Goal: Task Accomplishment & Management: Manage account settings

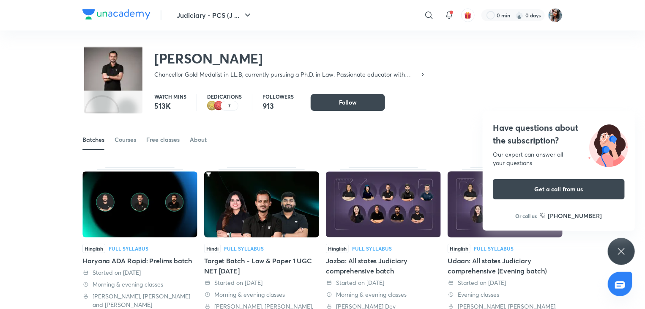
click at [431, 15] on icon at bounding box center [428, 14] width 7 height 7
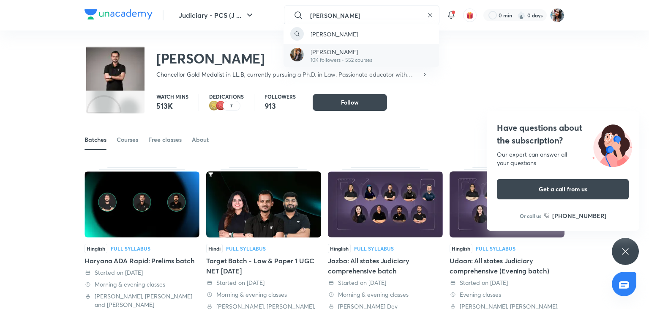
type input "sital sharma"
click at [375, 56] on div "Sital Sharma 10K followers • 552 courses" at bounding box center [362, 55] width 156 height 23
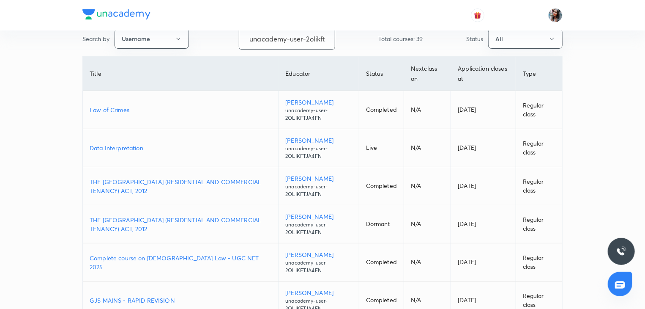
click at [325, 38] on input "unacademy-user-2olikftja4fn" at bounding box center [287, 39] width 96 height 22
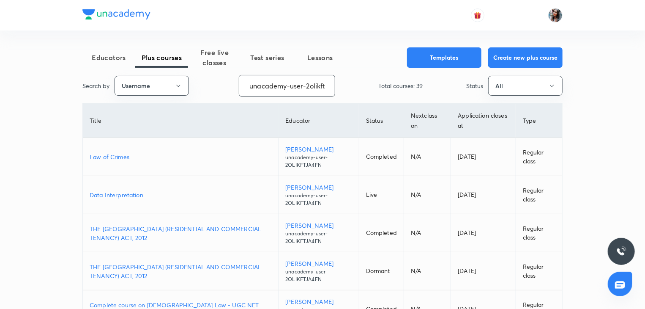
click at [304, 80] on input "unacademy-user-2olikftja4fn" at bounding box center [287, 86] width 96 height 22
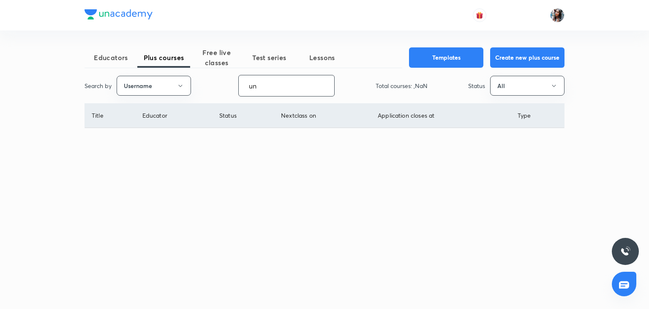
type input "u"
paste input "unacademy-sitalsharma4700"
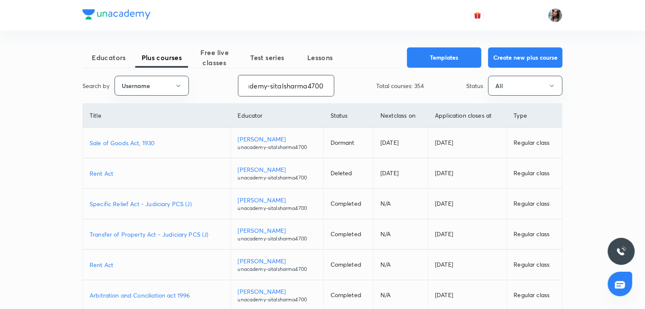
type input "unacademy-sitalsharma4700"
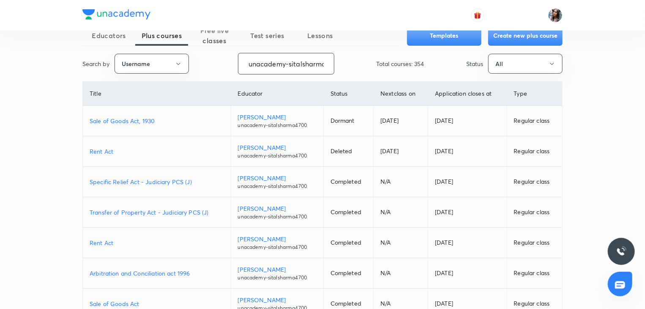
scroll to position [64, 0]
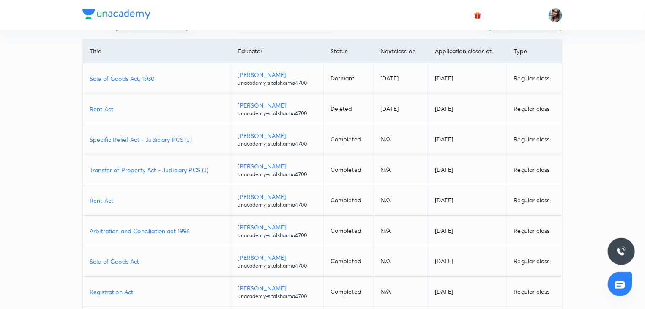
click at [158, 142] on p "Specific Relief Act - Judiciary PCS (J)" at bounding box center [157, 139] width 134 height 9
click at [148, 169] on p "Transfer of Property Act - Judiciary PCS (J)" at bounding box center [157, 169] width 134 height 9
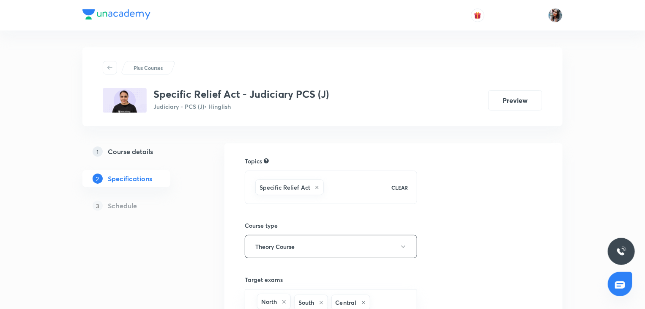
click at [147, 153] on h5 "Course details" at bounding box center [130, 151] width 45 height 10
click at [145, 151] on h5 "Course details" at bounding box center [130, 151] width 45 height 10
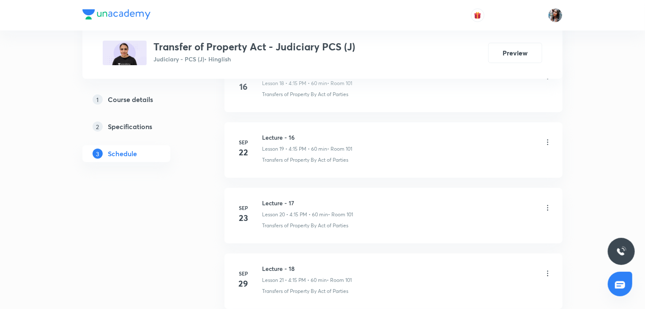
scroll to position [1807, 0]
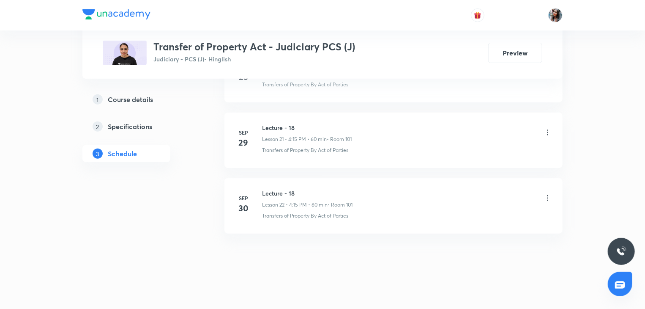
click at [271, 189] on h6 "Lecture - 18" at bounding box center [307, 193] width 90 height 9
copy h6 "Lecture - 18"
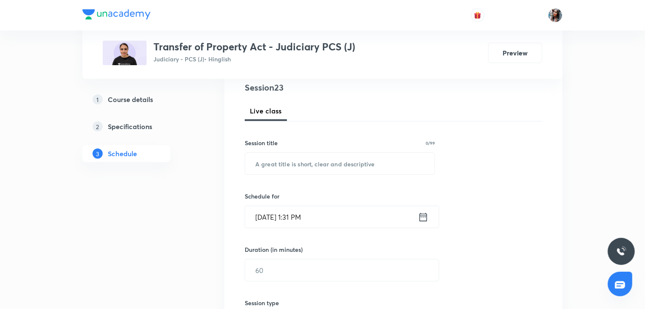
scroll to position [103, 0]
paste input "Lecture - 18"
click at [303, 164] on input "text" at bounding box center [339, 162] width 189 height 22
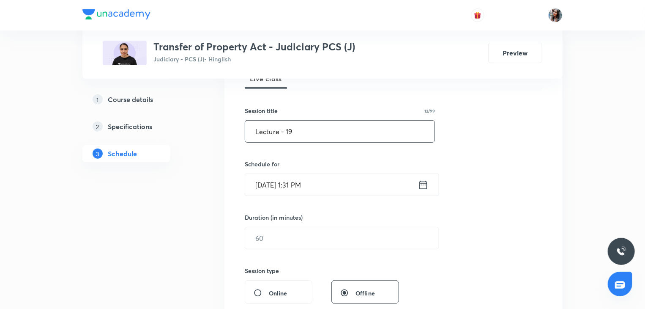
scroll to position [135, 0]
type input "Lecture - 19"
click at [322, 182] on input "[DATE] 1:31 PM" at bounding box center [331, 184] width 173 height 22
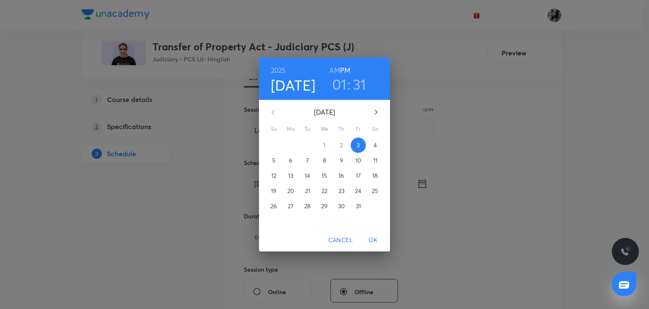
click at [371, 148] on span "4" at bounding box center [375, 145] width 15 height 8
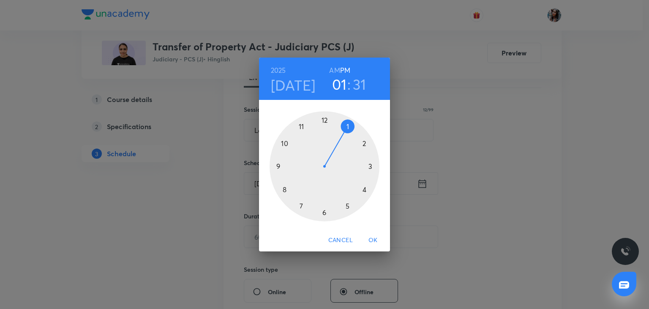
click at [302, 205] on div at bounding box center [325, 166] width 110 height 110
click at [335, 73] on h6 "AM" at bounding box center [334, 70] width 11 height 12
click at [325, 118] on div at bounding box center [325, 166] width 110 height 110
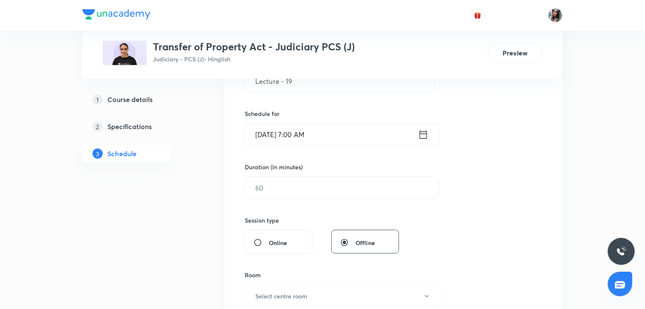
scroll to position [187, 0]
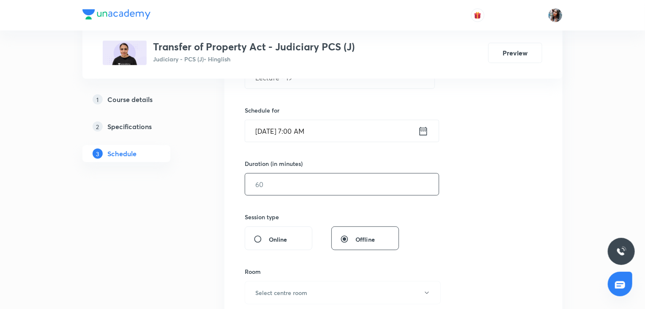
click at [311, 183] on input "text" at bounding box center [342, 184] width 194 height 22
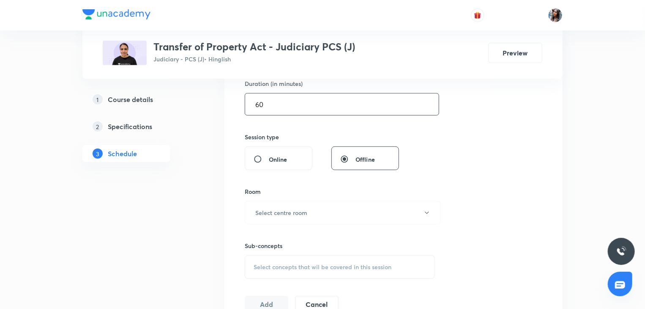
scroll to position [274, 0]
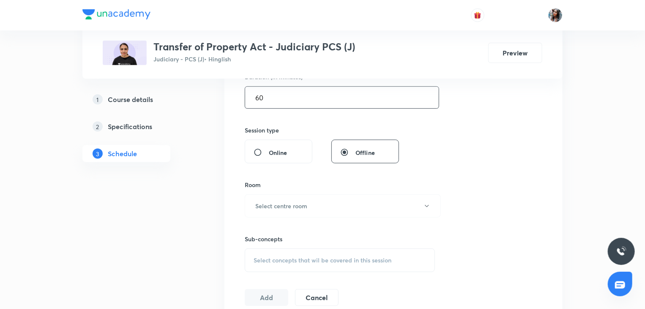
type input "60"
click at [275, 153] on span "Online" at bounding box center [278, 152] width 19 height 9
click at [269, 153] on input "Online" at bounding box center [261, 152] width 15 height 8
radio input "true"
radio input "false"
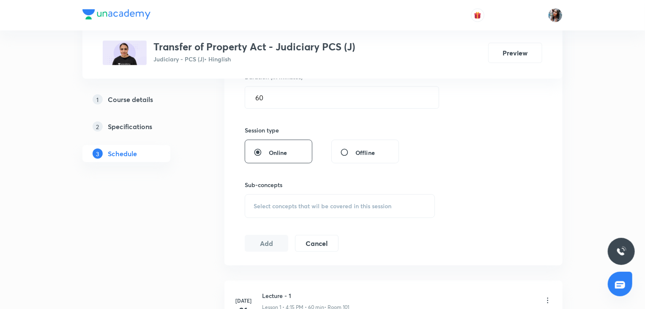
click at [282, 200] on div "Select concepts that wil be covered in this session" at bounding box center [340, 206] width 190 height 24
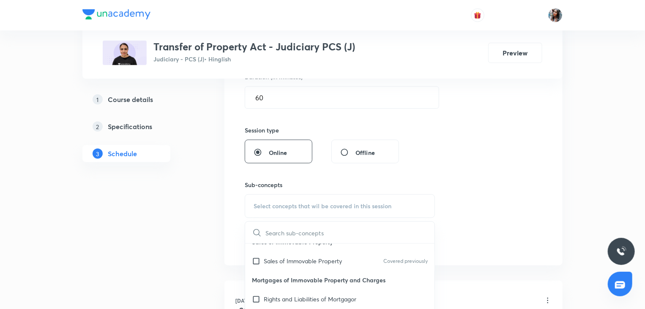
scroll to position [98, 0]
click at [288, 295] on p "Rights and Liabilities of Mortgagor" at bounding box center [310, 297] width 93 height 9
checkbox input "true"
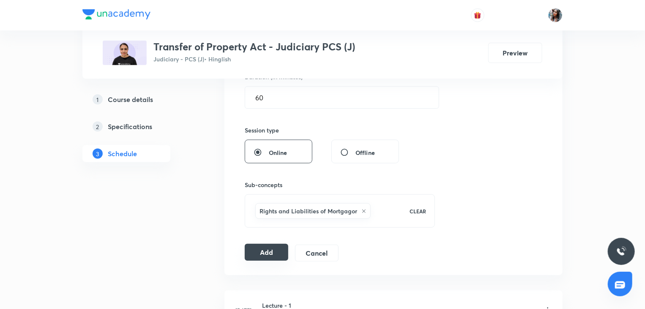
click at [271, 253] on button "Add" at bounding box center [267, 252] width 44 height 17
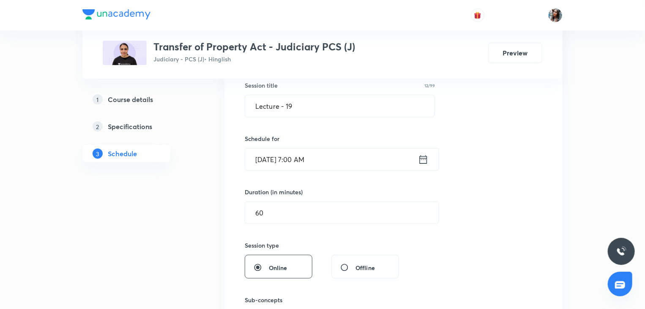
scroll to position [159, 0]
click at [326, 158] on input "Oct 4, 2025, 7:00 AM" at bounding box center [331, 159] width 173 height 22
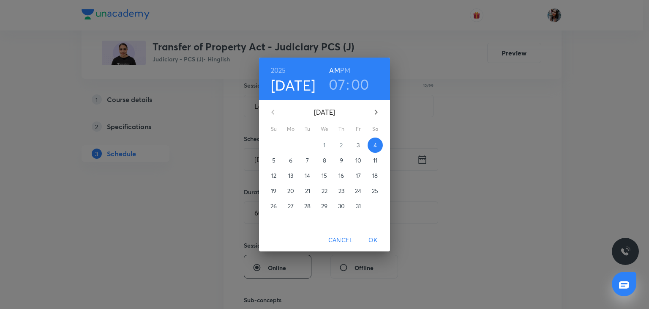
click at [272, 161] on span "5" at bounding box center [273, 160] width 15 height 8
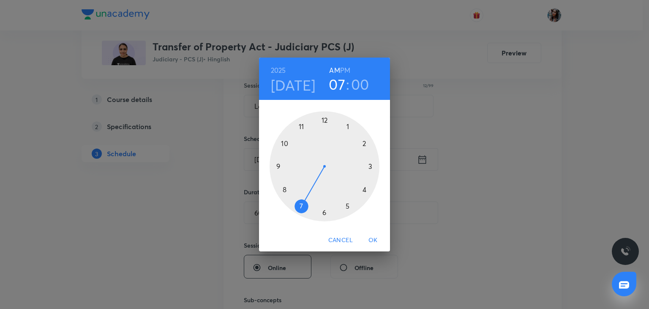
click at [374, 236] on span "OK" at bounding box center [373, 240] width 20 height 11
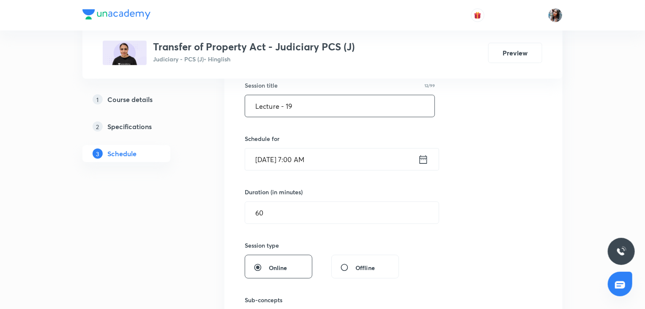
click at [321, 111] on input "Lecture - 19" at bounding box center [339, 106] width 189 height 22
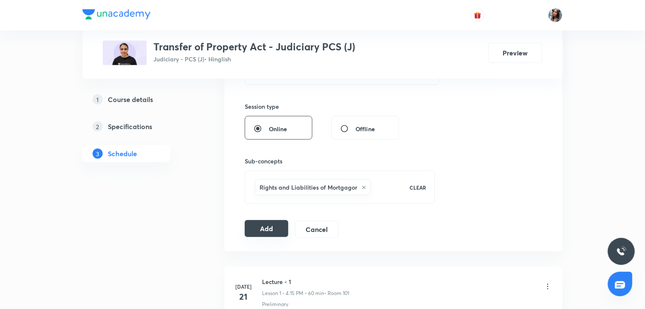
scroll to position [299, 0]
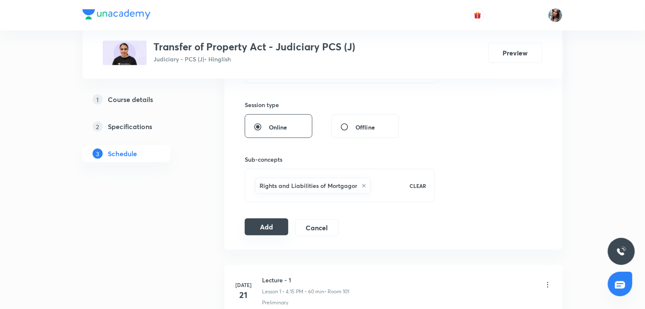
click at [260, 225] on button "Add" at bounding box center [267, 226] width 44 height 17
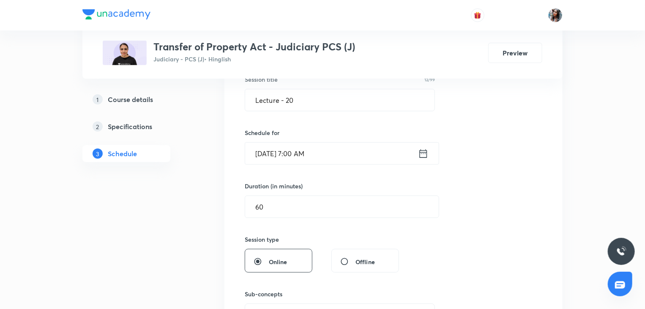
scroll to position [164, 0]
click at [312, 99] on input "Lecture - 20" at bounding box center [339, 101] width 189 height 22
type input "Lecture - 21"
click at [336, 158] on input "Oct 5, 2025, 7:00 AM" at bounding box center [331, 154] width 173 height 22
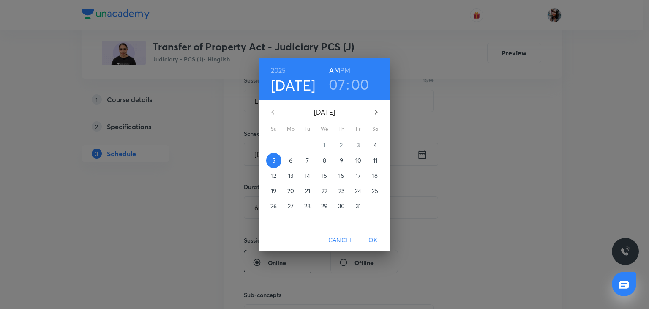
click at [291, 159] on p "6" at bounding box center [290, 160] width 3 height 8
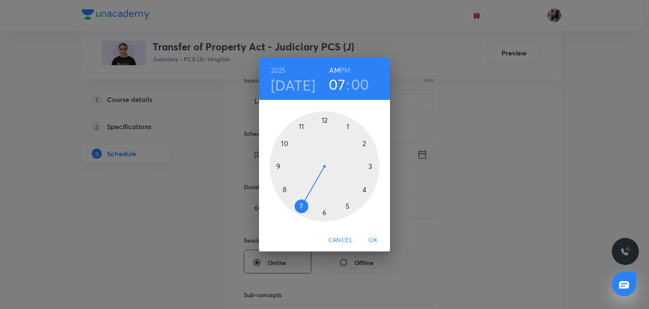
click at [346, 68] on h6 "PM" at bounding box center [345, 70] width 10 height 12
click at [364, 188] on div at bounding box center [325, 166] width 110 height 110
click at [372, 164] on div at bounding box center [325, 166] width 110 height 110
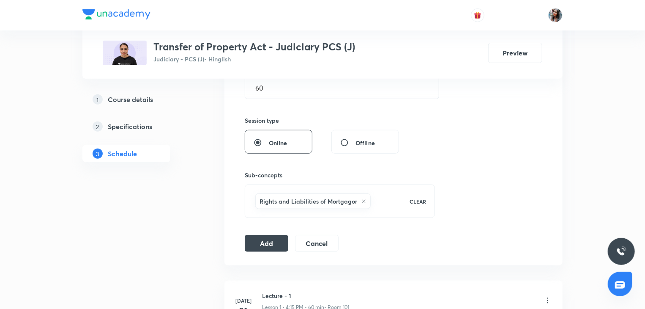
scroll to position [284, 0]
click at [345, 142] on input "Offline" at bounding box center [347, 142] width 15 height 8
radio input "true"
radio input "false"
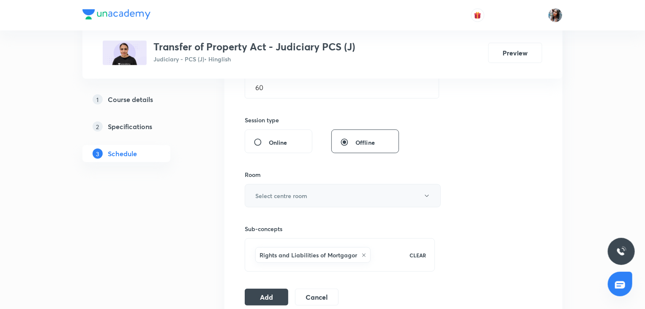
click at [302, 200] on button "Select centre room" at bounding box center [343, 195] width 196 height 23
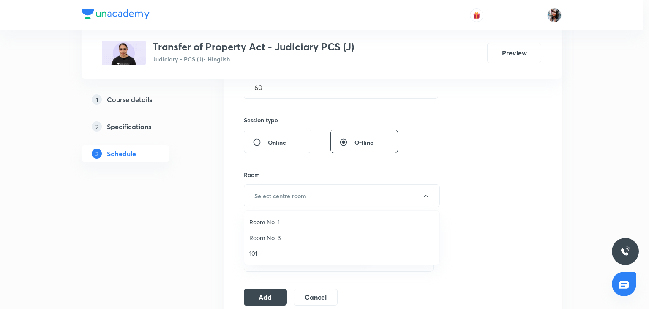
click at [263, 249] on span "101" at bounding box center [341, 253] width 185 height 9
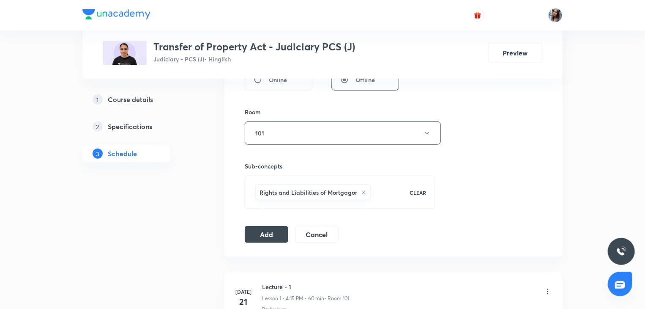
scroll to position [347, 0]
click at [272, 230] on button "Add" at bounding box center [267, 233] width 44 height 17
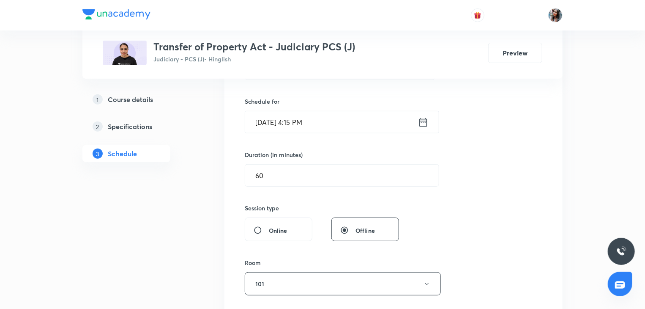
scroll to position [157, 0]
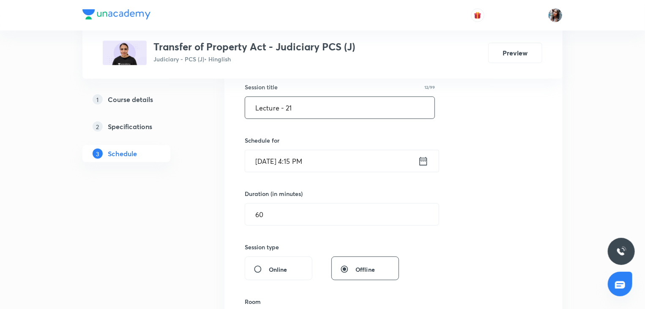
click at [323, 114] on input "Lecture - 21" at bounding box center [339, 108] width 189 height 22
click at [331, 158] on input "Oct 6, 2025, 4:15 PM" at bounding box center [331, 161] width 173 height 22
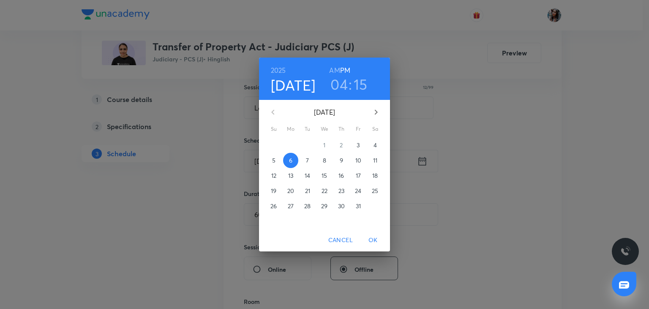
click at [308, 161] on p "7" at bounding box center [307, 160] width 3 height 8
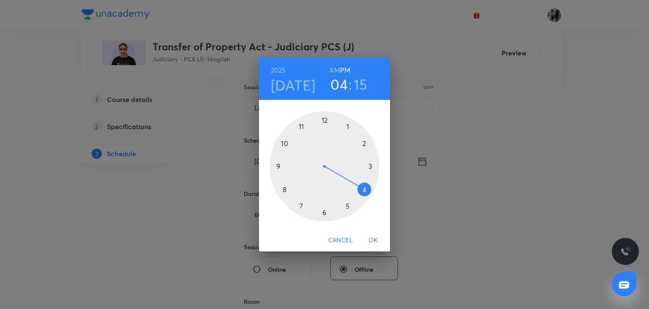
click at [374, 238] on span "OK" at bounding box center [373, 240] width 20 height 11
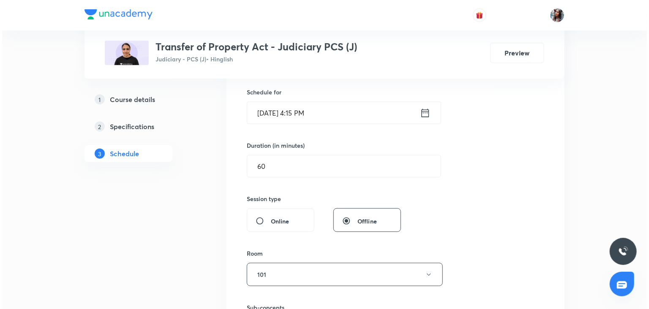
scroll to position [203, 0]
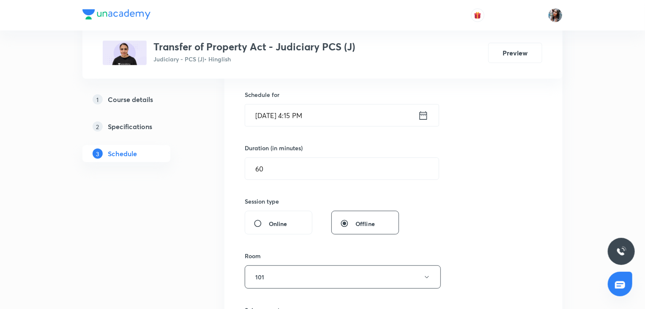
click at [328, 115] on input "Oct 7, 2025, 4:15 PM" at bounding box center [331, 115] width 173 height 22
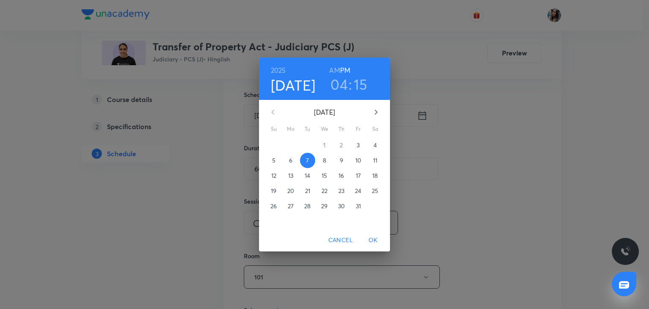
click at [328, 115] on p "[DATE]" at bounding box center [324, 112] width 83 height 10
click at [427, 192] on div "2025 Oct 7 04 : 15 AM PM October 2025 Su Mo Tu We Th Fr Sa 28 29 30 1 2 3 4 5 6…" at bounding box center [324, 154] width 649 height 309
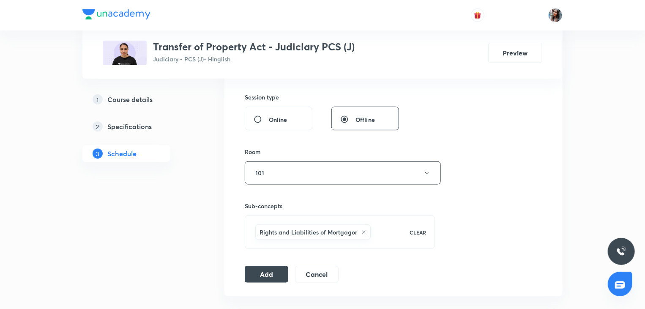
scroll to position [308, 0]
click at [259, 272] on button "Add" at bounding box center [267, 272] width 44 height 17
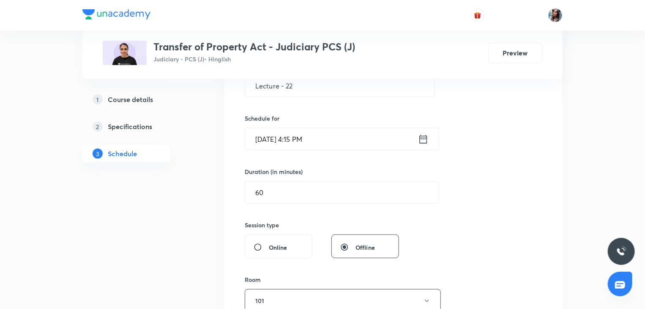
scroll to position [162, 0]
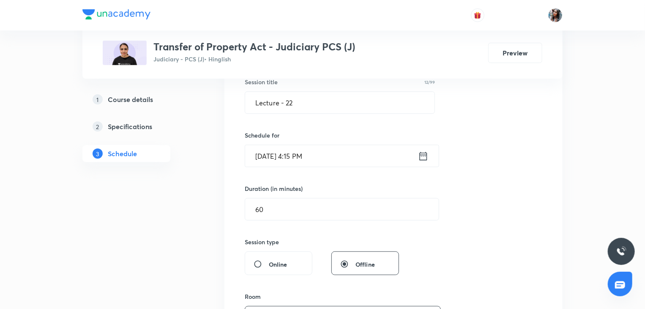
click at [326, 157] on input "Oct 7, 2025, 4:15 PM" at bounding box center [331, 156] width 173 height 22
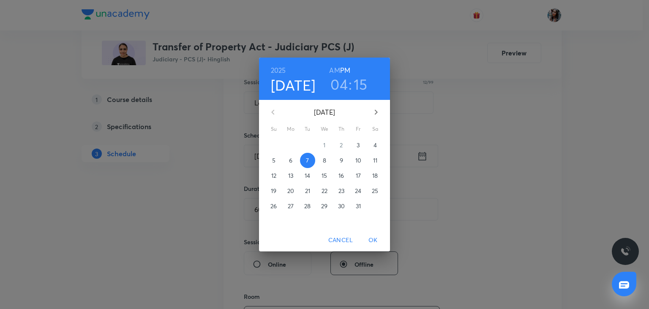
click at [450, 145] on div "2025 Oct 7 04 : 15 AM PM October 2025 Su Mo Tu We Th Fr Sa 28 29 30 1 2 3 4 5 6…" at bounding box center [324, 154] width 649 height 309
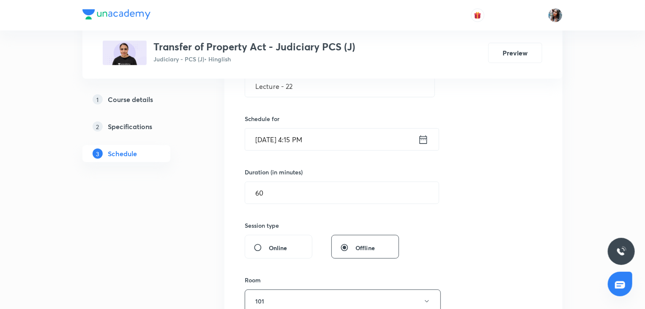
scroll to position [178, 0]
click at [336, 96] on input "Lecture - 22" at bounding box center [339, 88] width 189 height 22
click at [339, 140] on input "Oct 7, 2025, 4:15 PM" at bounding box center [331, 141] width 173 height 22
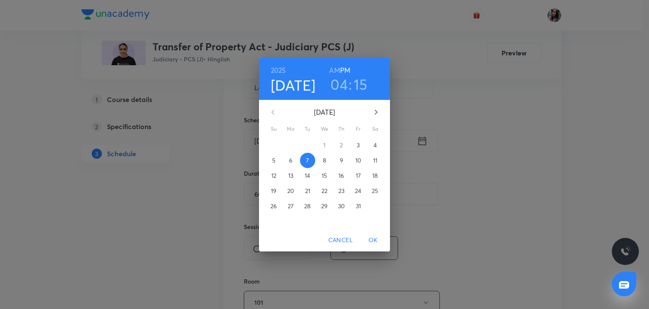
click at [294, 174] on span "13" at bounding box center [290, 175] width 15 height 8
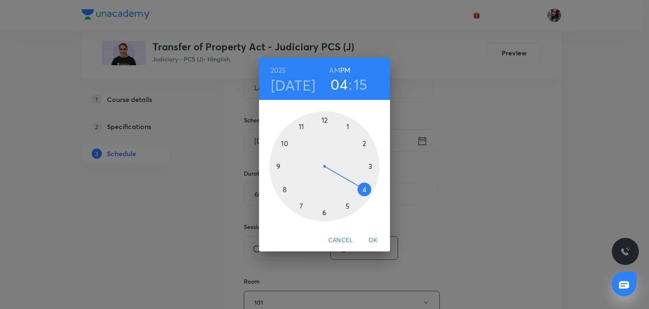
click at [374, 241] on span "OK" at bounding box center [373, 240] width 20 height 11
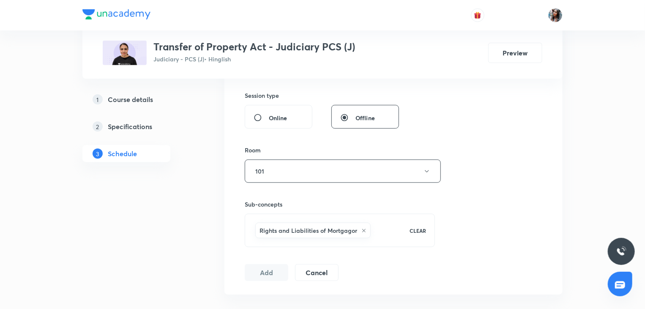
scroll to position [310, 0]
click at [279, 268] on button "Add" at bounding box center [267, 270] width 44 height 17
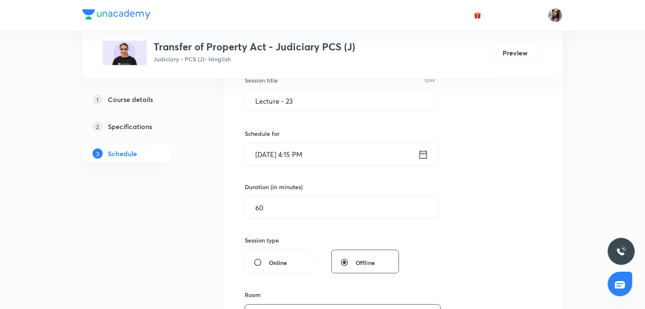
scroll to position [164, 0]
click at [338, 158] on input "Oct 13, 2025, 4:15 PM" at bounding box center [331, 154] width 173 height 22
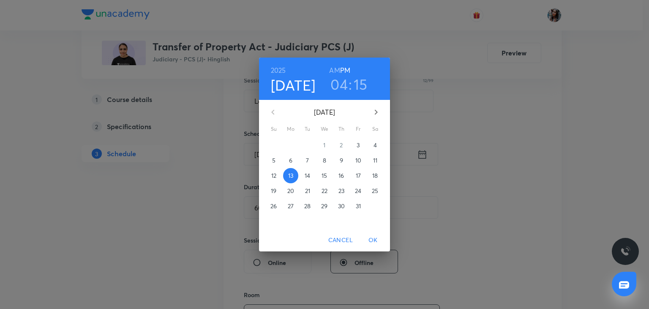
click at [310, 174] on p "14" at bounding box center [307, 175] width 5 height 8
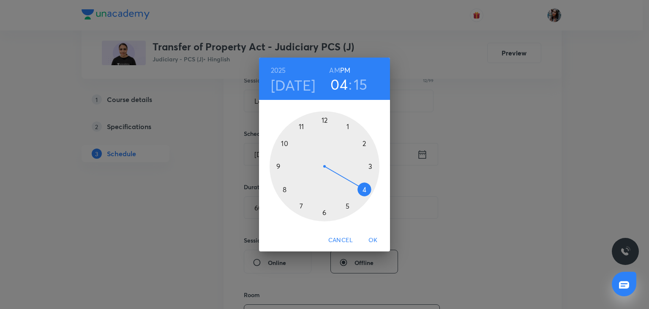
click at [370, 236] on span "OK" at bounding box center [373, 240] width 20 height 11
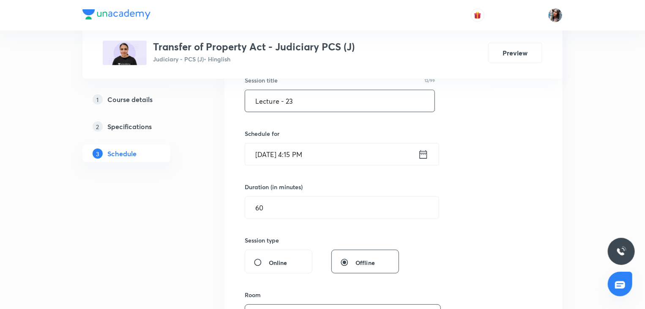
click at [323, 107] on input "Lecture - 23" at bounding box center [339, 101] width 189 height 22
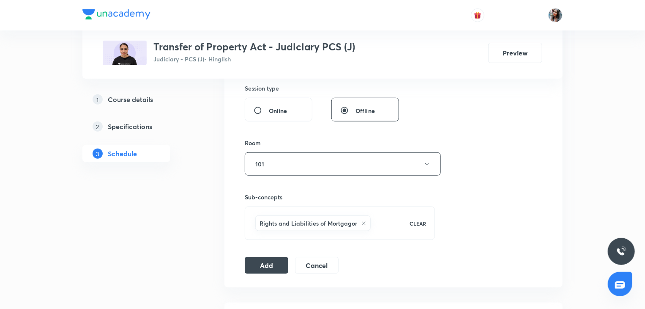
scroll to position [318, 0]
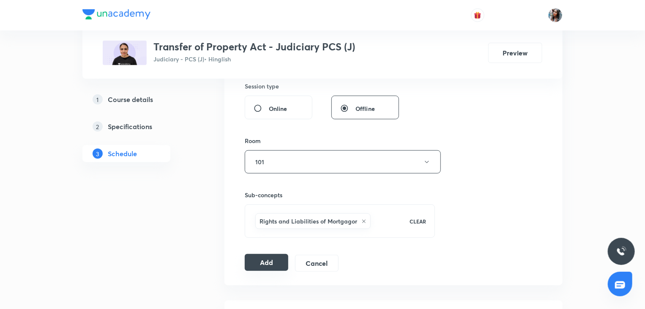
click at [270, 257] on button "Add" at bounding box center [267, 262] width 44 height 17
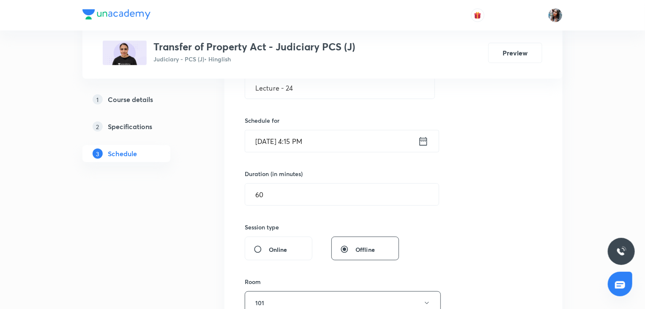
scroll to position [158, 0]
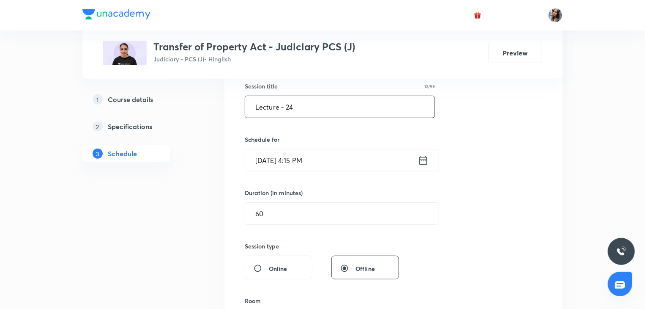
click at [311, 110] on input "Lecture - 24" at bounding box center [339, 107] width 189 height 22
click at [337, 165] on input "Oct 14, 2025, 4:15 PM" at bounding box center [331, 160] width 173 height 22
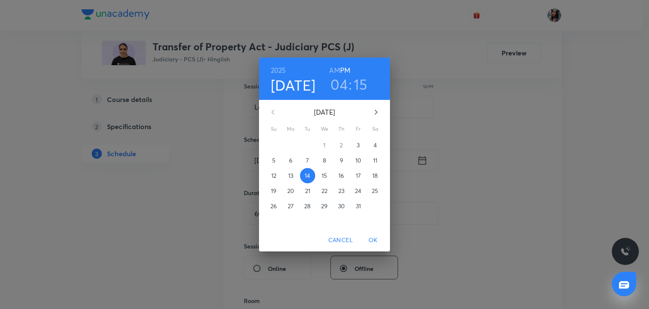
click at [291, 206] on p "27" at bounding box center [291, 206] width 6 height 8
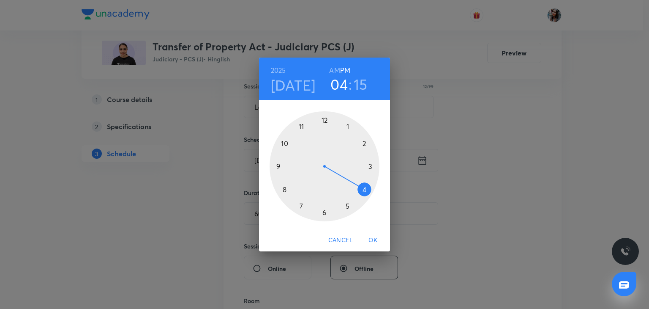
click at [374, 238] on span "OK" at bounding box center [373, 240] width 20 height 11
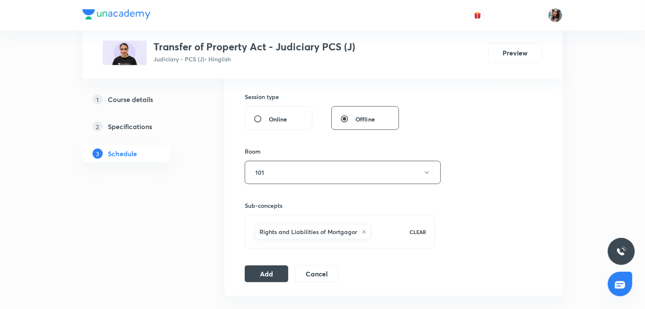
scroll to position [310, 0]
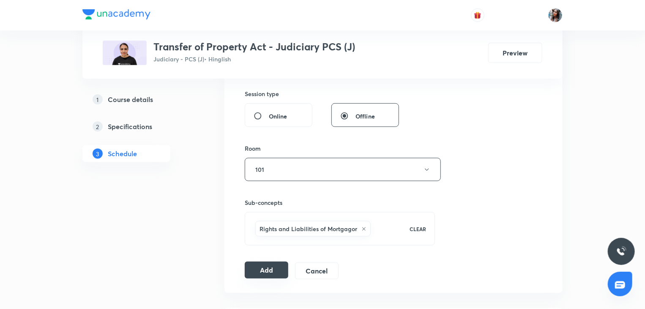
drag, startPoint x: 277, startPoint y: 260, endPoint x: 271, endPoint y: 269, distance: 10.8
click at [271, 269] on div "Session 23 Live class Session title 12/99 Lecture - 25 ​ Schedule for Oct 27, 2…" at bounding box center [394, 75] width 298 height 407
click at [271, 269] on button "Add" at bounding box center [267, 269] width 44 height 17
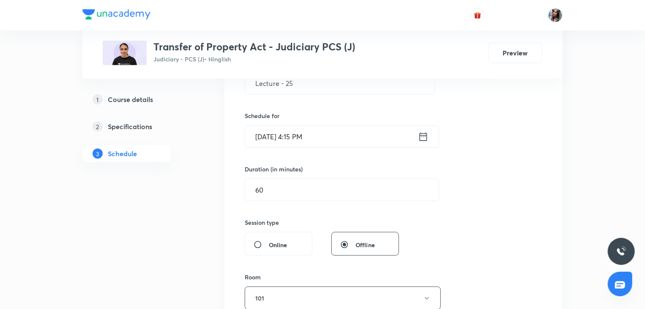
scroll to position [155, 0]
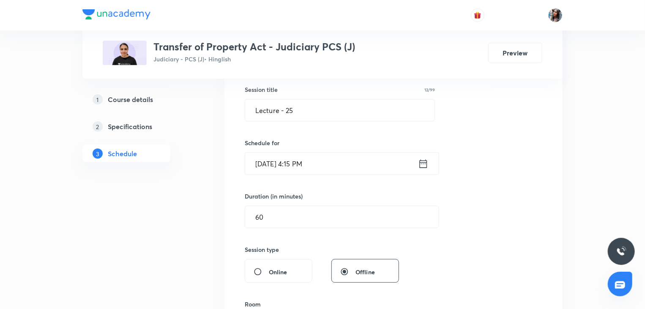
click at [354, 164] on input "Oct 27, 2025, 4:15 PM" at bounding box center [331, 164] width 173 height 22
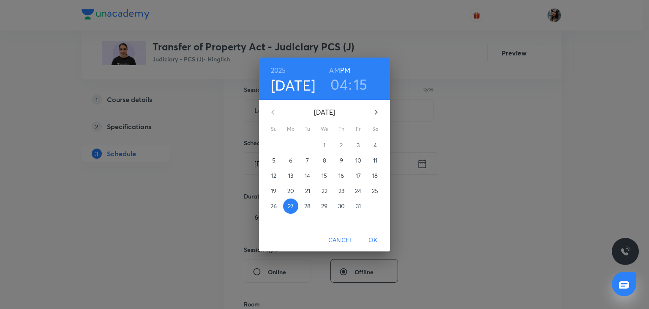
click at [436, 205] on div "2025 Oct 27 04 : 15 AM PM October 2025 Su Mo Tu We Th Fr Sa 28 29 30 1 2 3 4 5 …" at bounding box center [324, 154] width 649 height 309
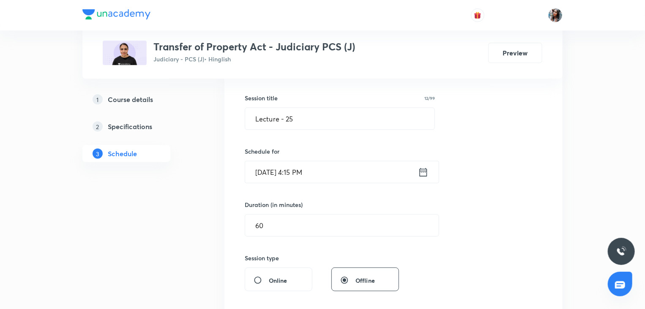
scroll to position [145, 0]
click at [370, 198] on div "Session 23 Live class Session title 12/99 Lecture - 25 ​ Schedule for Oct 27, 2…" at bounding box center [394, 241] width 298 height 407
click at [347, 173] on input "Oct 27, 2025, 4:15 PM" at bounding box center [331, 173] width 173 height 22
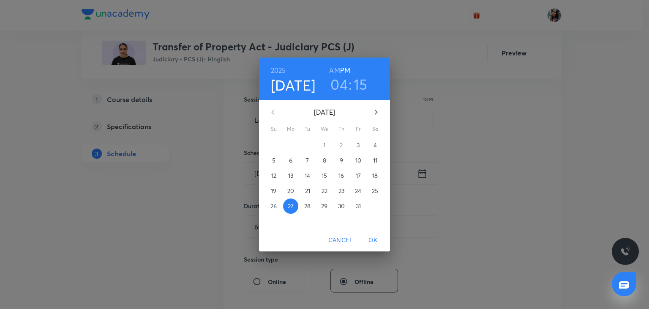
click at [308, 205] on p "28" at bounding box center [307, 206] width 6 height 8
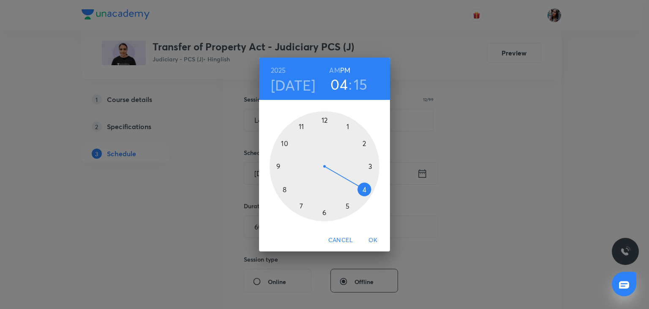
click at [375, 239] on span "OK" at bounding box center [373, 240] width 20 height 11
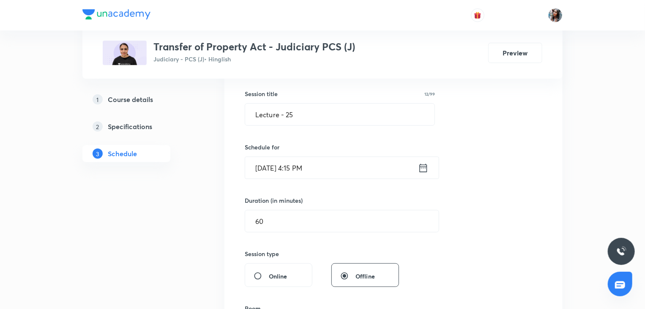
scroll to position [148, 0]
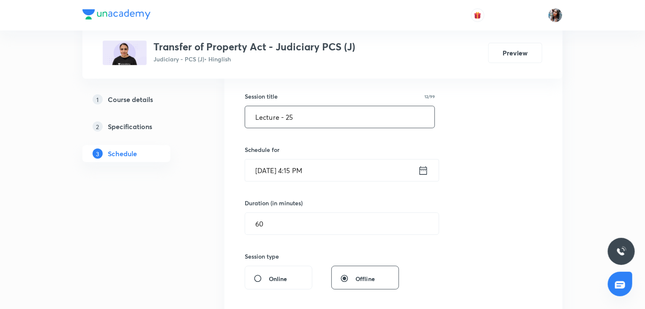
click at [329, 117] on input "Lecture - 25" at bounding box center [339, 117] width 189 height 22
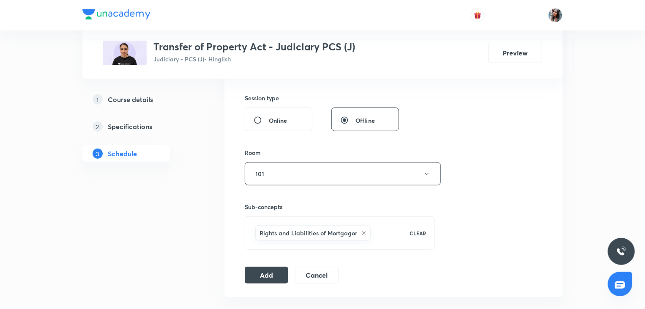
scroll to position [311, 0]
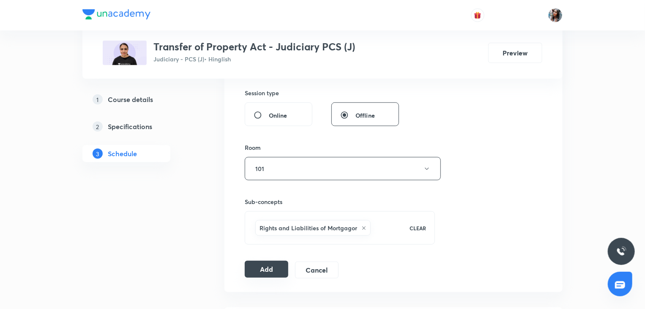
type input "Lecture - 26"
click at [277, 265] on button "Add" at bounding box center [267, 268] width 44 height 17
click at [261, 267] on button "Add" at bounding box center [267, 268] width 44 height 17
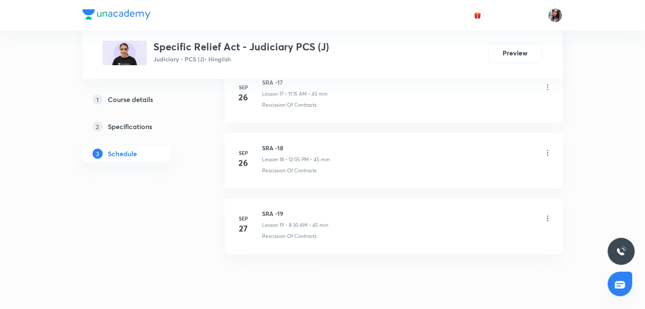
scroll to position [1611, 0]
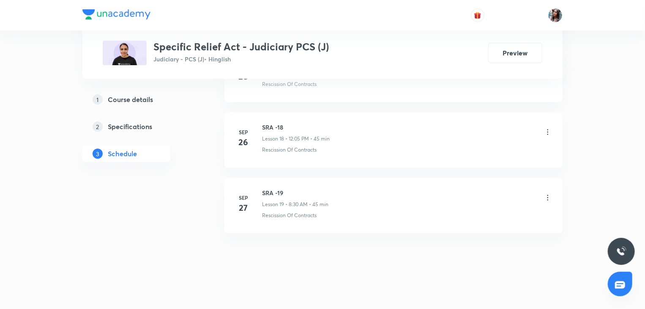
click at [270, 188] on h6 "SRA -19" at bounding box center [295, 192] width 66 height 9
copy h6 "SRA -19"
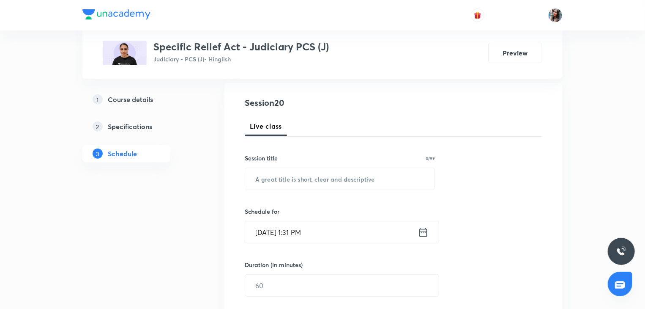
scroll to position [88, 0]
paste input "SRA -19"
click at [313, 175] on input "SRA -19" at bounding box center [339, 177] width 189 height 22
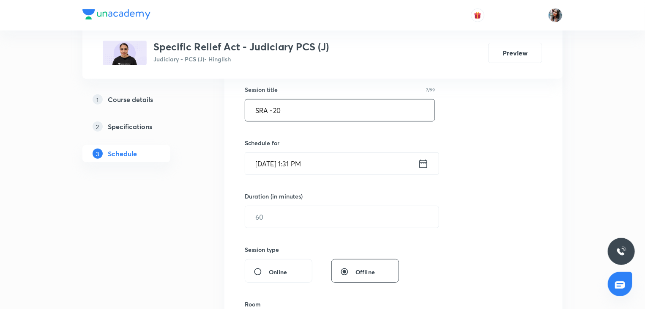
scroll to position [156, 0]
type input "SRA -20"
click at [337, 162] on input "Oct 3, 2025, 1:31 PM" at bounding box center [331, 163] width 173 height 22
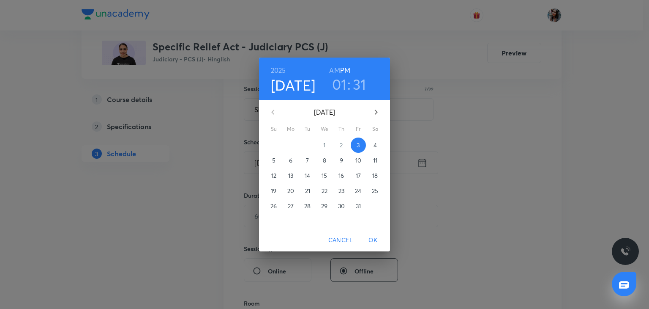
click at [369, 141] on span "4" at bounding box center [375, 145] width 15 height 8
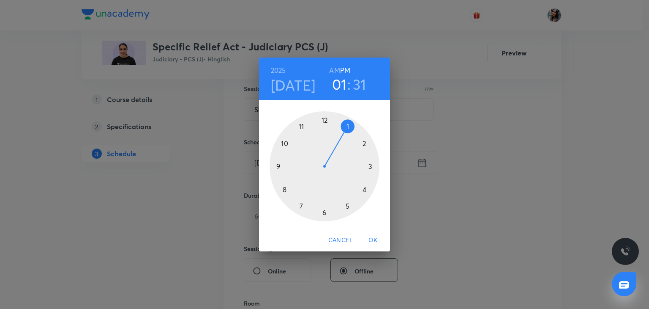
click at [333, 68] on h6 "AM" at bounding box center [334, 70] width 11 height 12
click at [278, 167] on div at bounding box center [325, 166] width 110 height 110
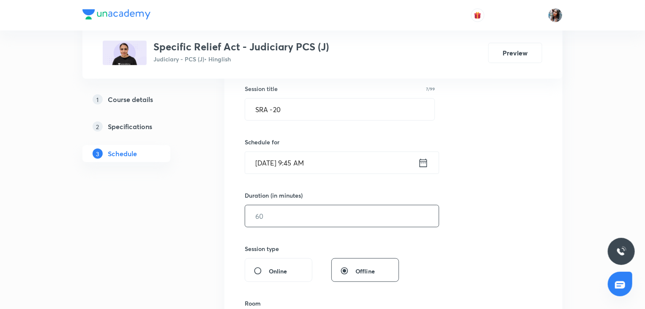
click at [316, 214] on input "text" at bounding box center [342, 216] width 194 height 22
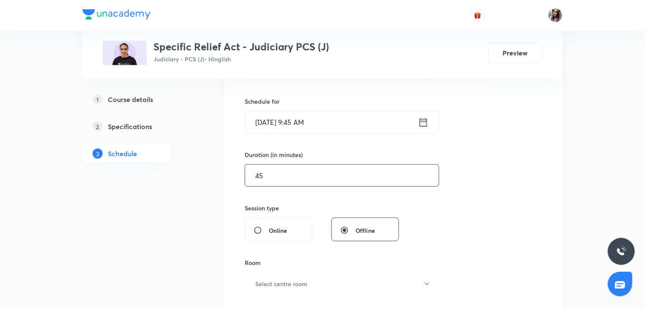
scroll to position [200, 0]
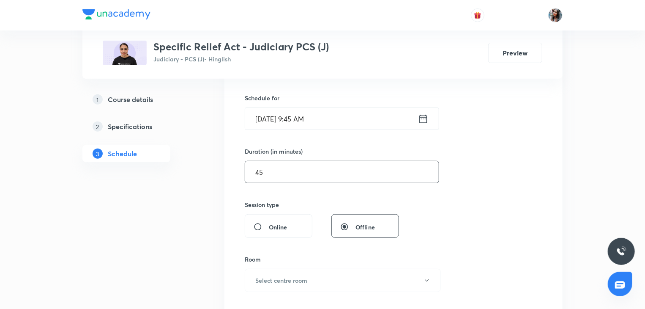
type input "45"
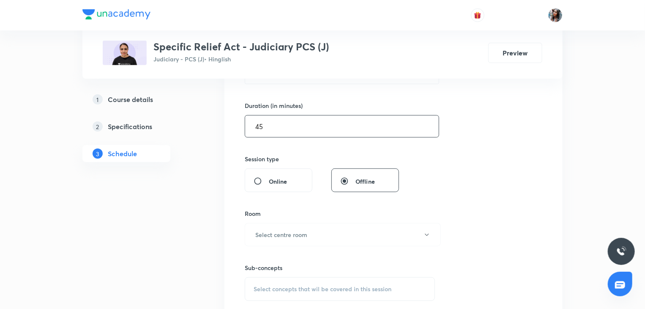
scroll to position [246, 0]
click at [292, 186] on div "Online" at bounding box center [279, 179] width 68 height 24
click at [260, 178] on input "Online" at bounding box center [261, 180] width 15 height 8
radio input "true"
radio input "false"
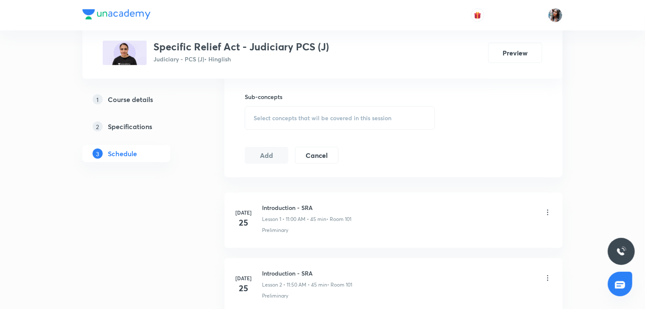
scroll to position [364, 0]
click at [278, 117] on span "Select concepts that wil be covered in this session" at bounding box center [323, 115] width 138 height 7
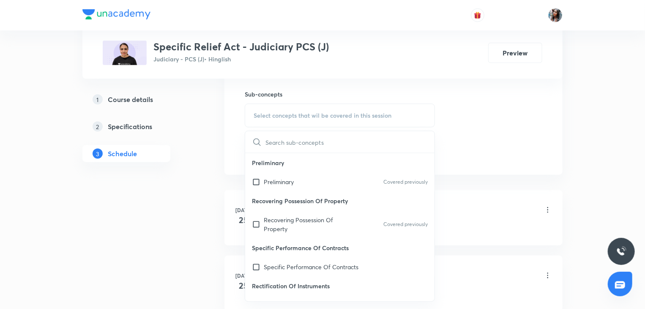
click at [291, 217] on p "Recovering Possession Of Property" at bounding box center [306, 224] width 85 height 18
checkbox input "true"
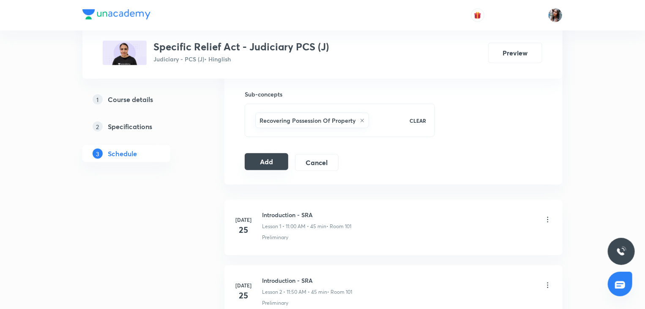
click at [272, 158] on button "Add" at bounding box center [267, 161] width 44 height 17
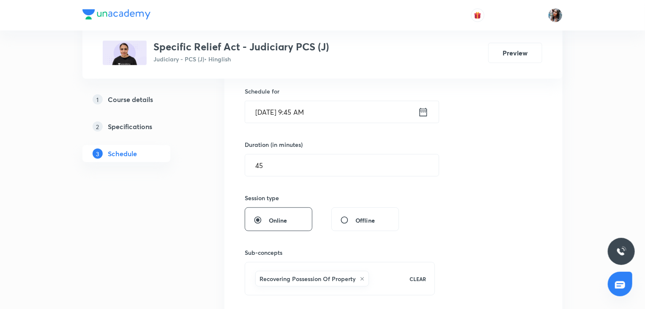
scroll to position [164, 0]
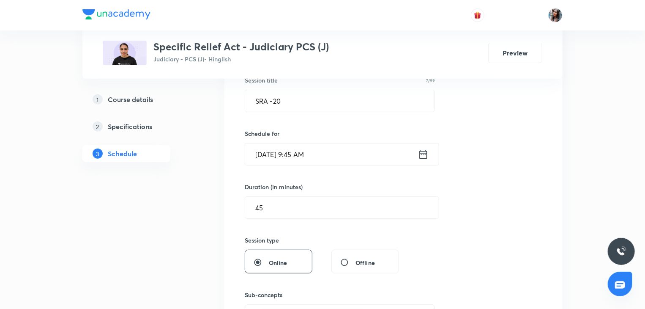
click at [347, 161] on input "Oct 4, 2025, 9:45 AM" at bounding box center [331, 154] width 173 height 22
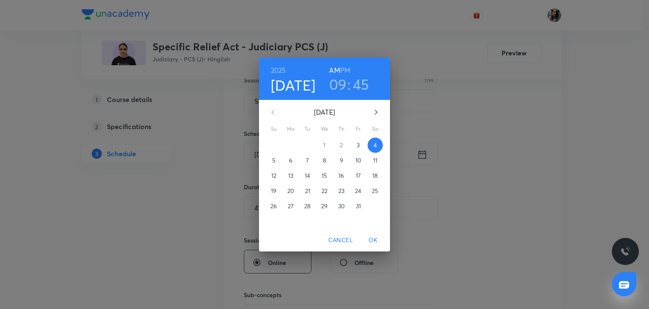
click at [343, 88] on h3 "09" at bounding box center [338, 84] width 18 height 18
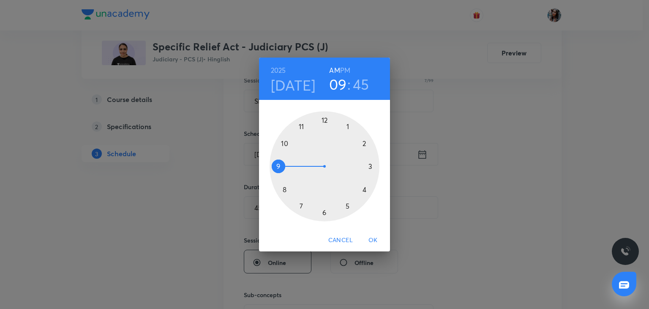
click at [286, 142] on div at bounding box center [325, 166] width 110 height 110
click at [302, 204] on div at bounding box center [325, 166] width 110 height 110
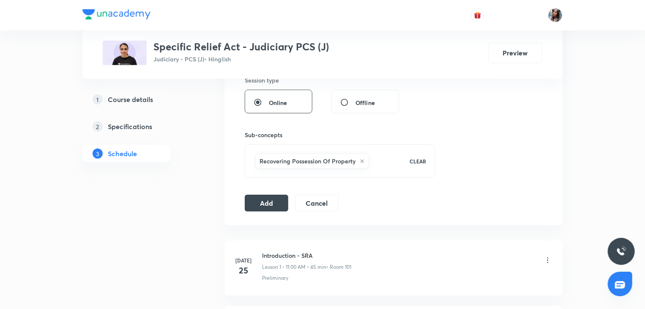
scroll to position [326, 0]
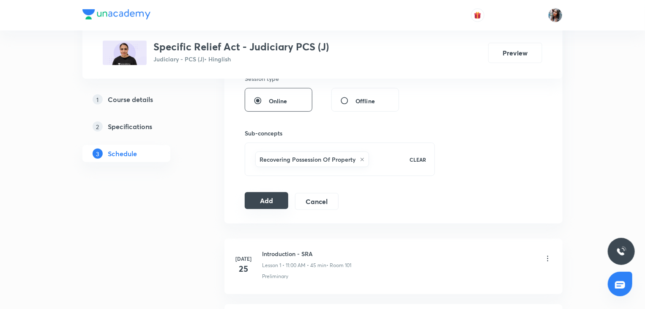
click at [274, 200] on button "Add" at bounding box center [267, 200] width 44 height 17
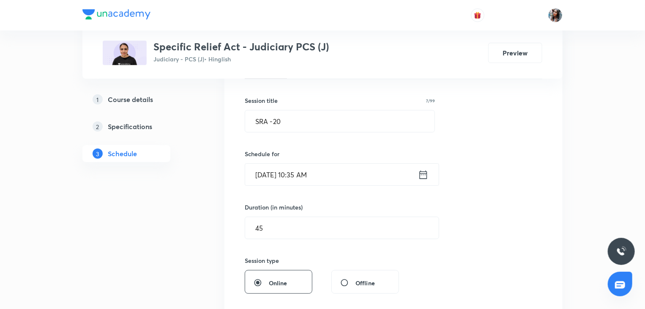
scroll to position [142, 0]
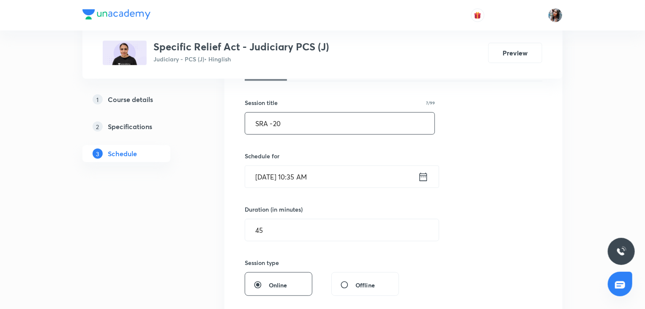
click at [309, 125] on input "SRA -20" at bounding box center [339, 123] width 189 height 22
click at [337, 175] on input "Oct 4, 2025, 10:35 AM" at bounding box center [331, 177] width 173 height 22
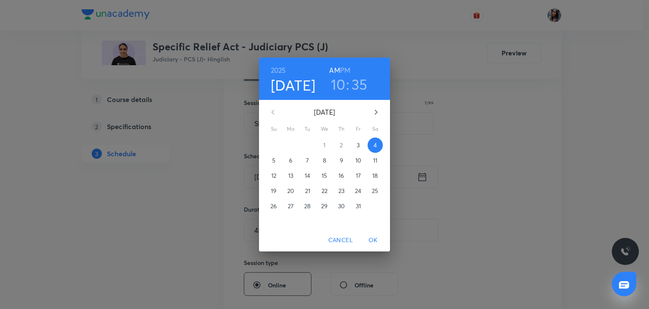
click at [340, 90] on h3 "10" at bounding box center [338, 84] width 15 height 18
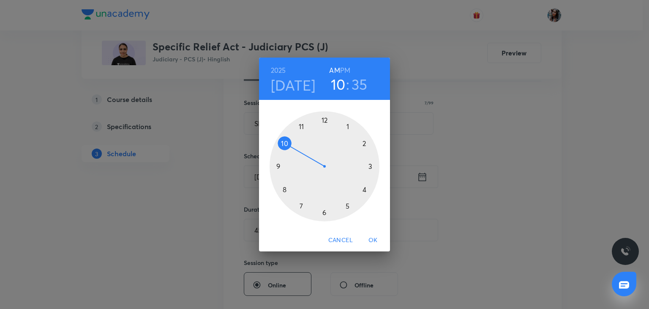
click at [279, 166] on div at bounding box center [325, 166] width 110 height 110
click at [324, 120] on div at bounding box center [325, 166] width 110 height 110
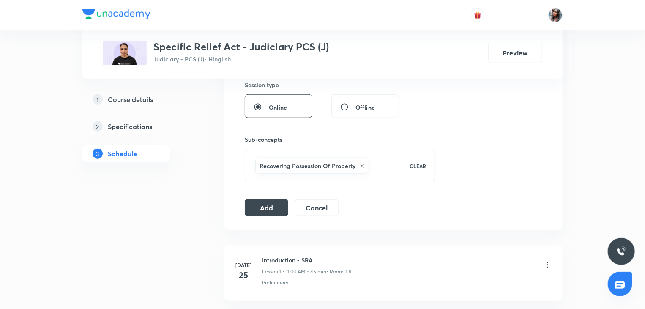
scroll to position [320, 0]
click at [269, 201] on button "Add" at bounding box center [267, 206] width 44 height 17
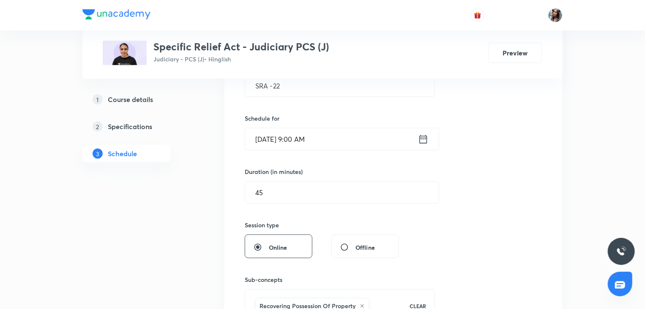
scroll to position [142, 0]
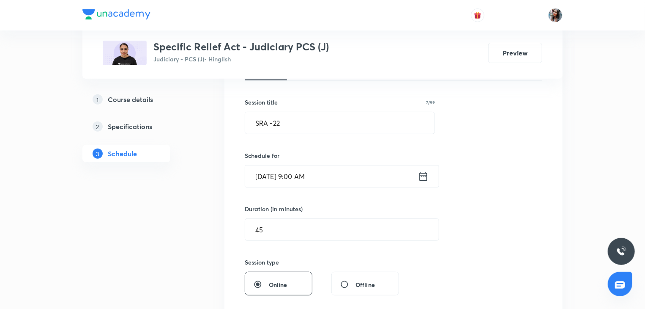
click at [333, 171] on input "Oct 4, 2025, 9:00 AM" at bounding box center [331, 176] width 173 height 22
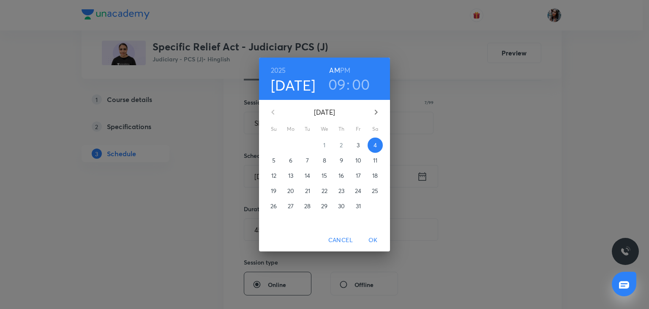
click at [359, 163] on p "10" at bounding box center [359, 160] width 6 height 8
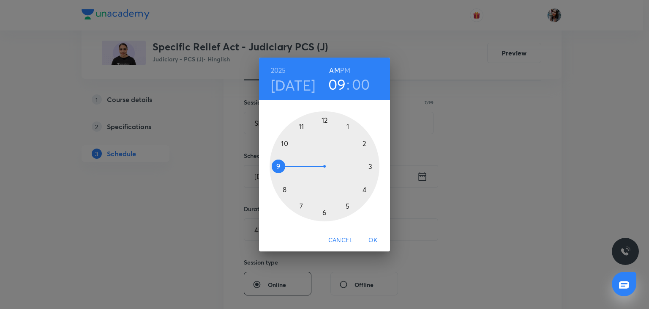
click at [373, 235] on span "OK" at bounding box center [373, 240] width 20 height 11
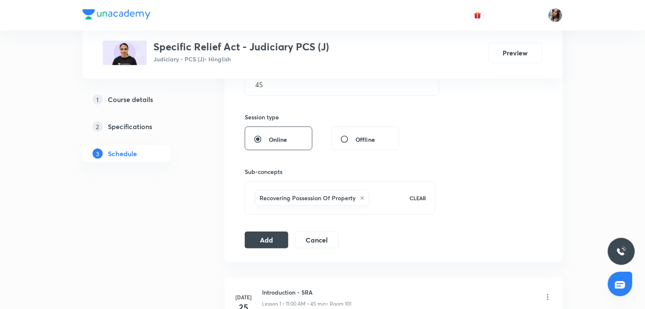
scroll to position [308, 0]
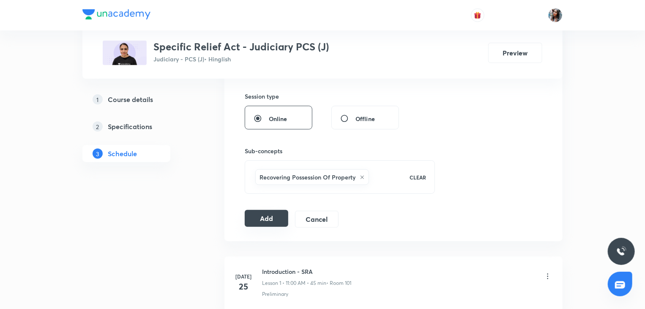
click at [274, 212] on button "Add" at bounding box center [267, 218] width 44 height 17
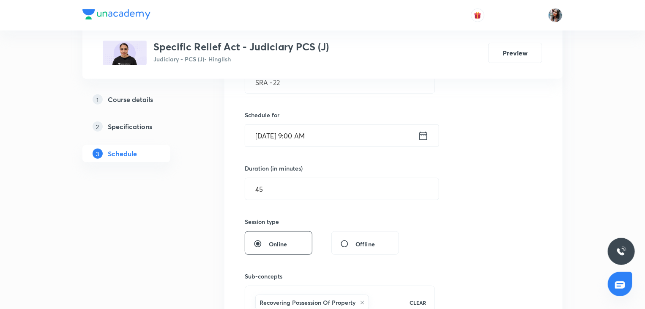
scroll to position [157, 0]
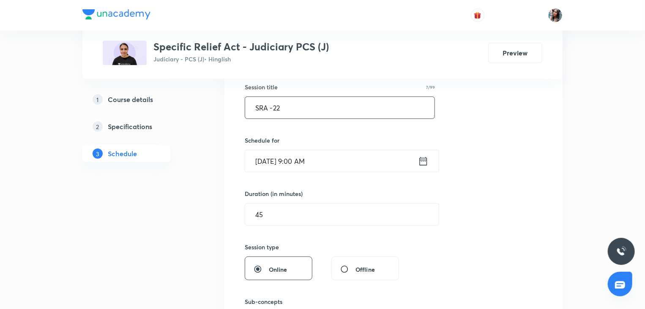
click at [334, 109] on input "SRA -22" at bounding box center [339, 108] width 189 height 22
click at [341, 161] on input "Oct 10, 2025, 9:00 AM" at bounding box center [331, 161] width 173 height 22
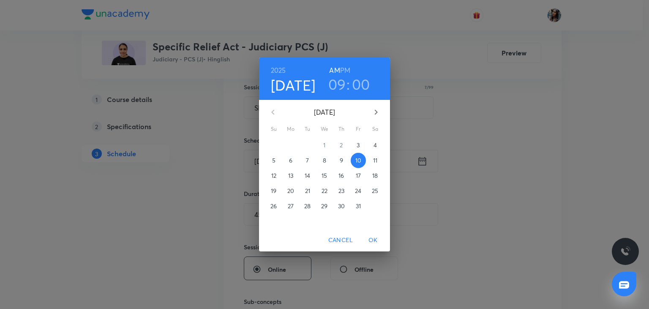
click at [369, 81] on h3 "00" at bounding box center [361, 84] width 18 height 18
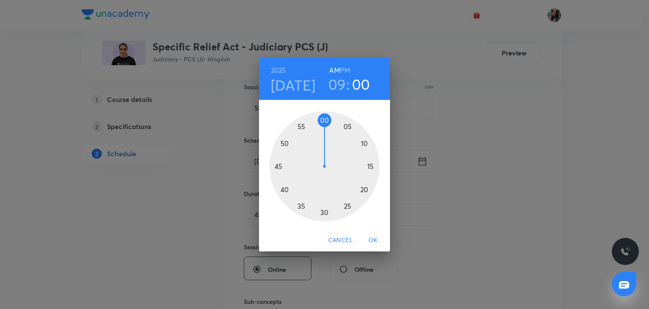
click at [287, 145] on div at bounding box center [325, 166] width 110 height 110
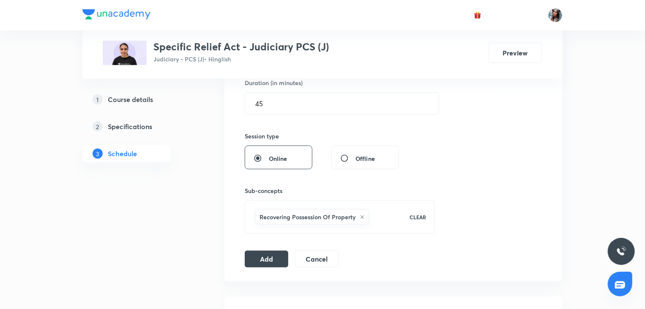
scroll to position [271, 0]
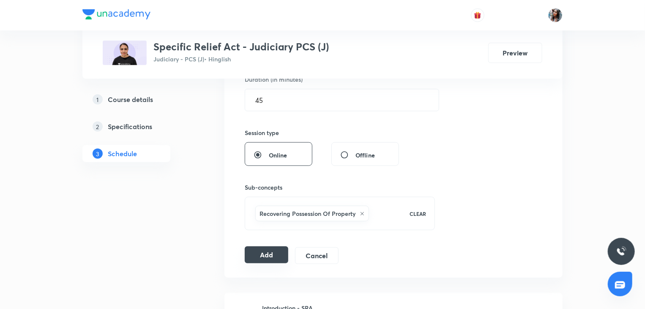
click at [271, 250] on button "Add" at bounding box center [267, 254] width 44 height 17
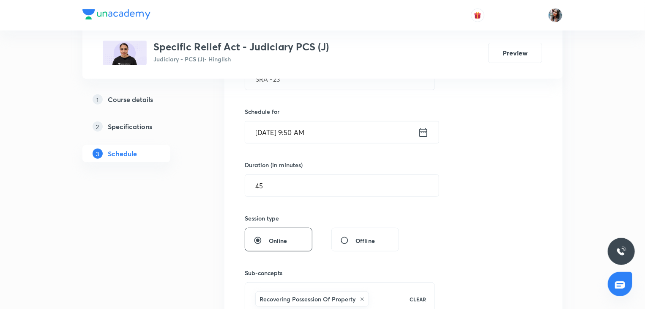
scroll to position [185, 0]
click at [356, 130] on input "Oct 10, 2025, 9:50 AM" at bounding box center [331, 133] width 173 height 22
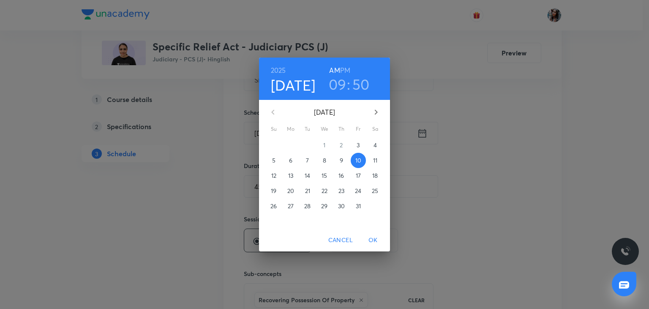
click at [357, 175] on p "17" at bounding box center [358, 175] width 5 height 8
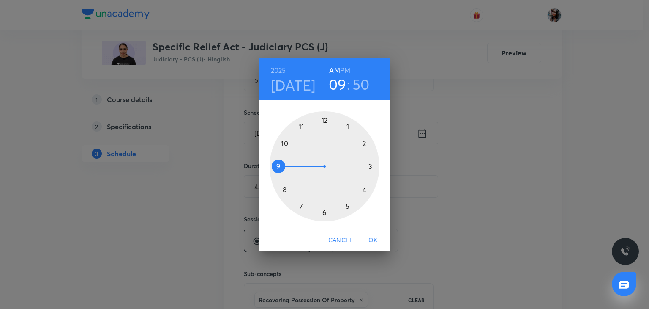
click at [436, 178] on div "2025 Oct 17 09 : 50 AM PM 1 2 3 4 5 6 7 8 9 10 11 12 Cancel OK" at bounding box center [324, 154] width 649 height 309
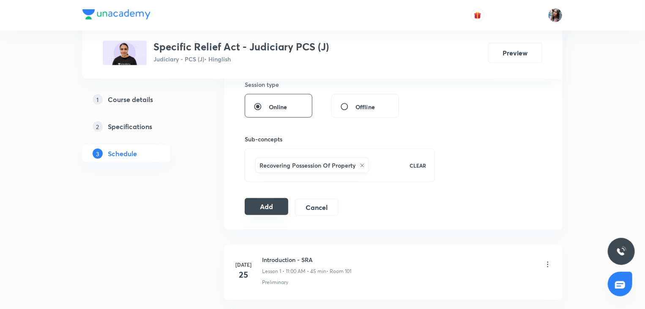
scroll to position [320, 0]
click at [263, 205] on button "Add" at bounding box center [267, 206] width 44 height 17
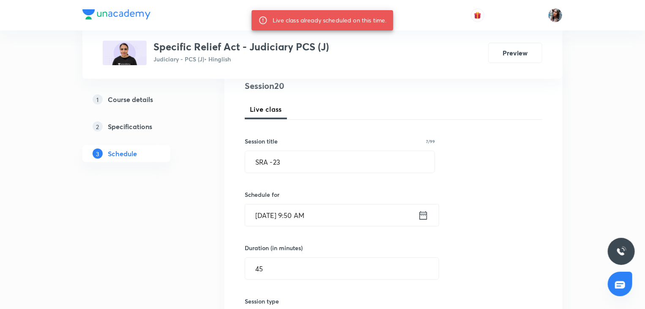
scroll to position [102, 0]
click at [337, 162] on input "SRA -23" at bounding box center [339, 163] width 189 height 22
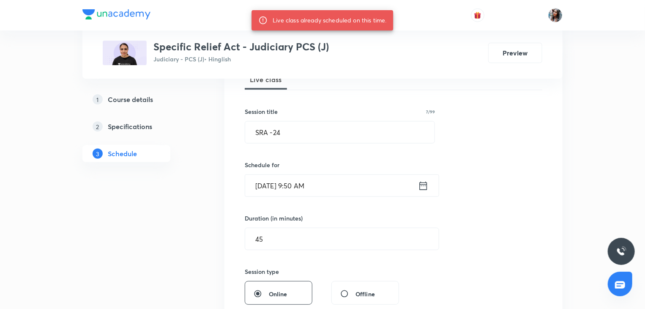
click at [337, 187] on input "Oct 10, 2025, 9:50 AM" at bounding box center [331, 186] width 173 height 22
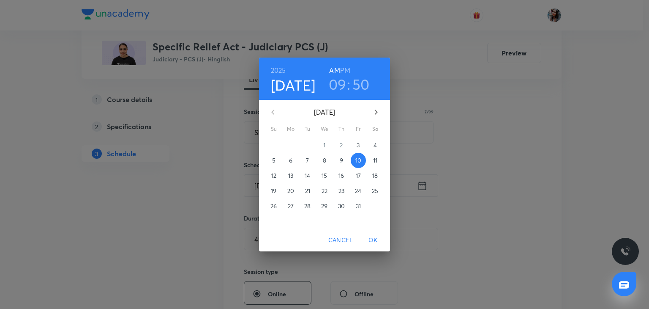
click at [360, 170] on button "17" at bounding box center [358, 175] width 15 height 15
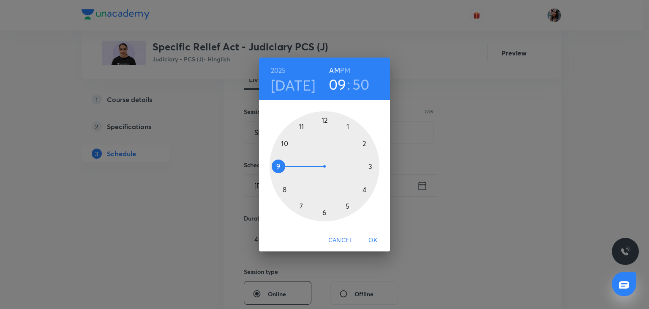
click at [300, 206] on div at bounding box center [325, 166] width 110 height 110
click at [279, 166] on div at bounding box center [325, 166] width 110 height 110
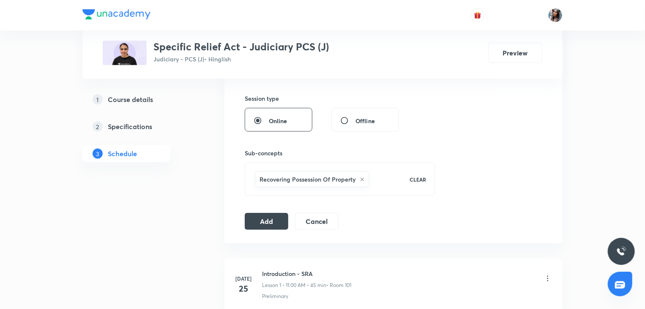
scroll to position [309, 0]
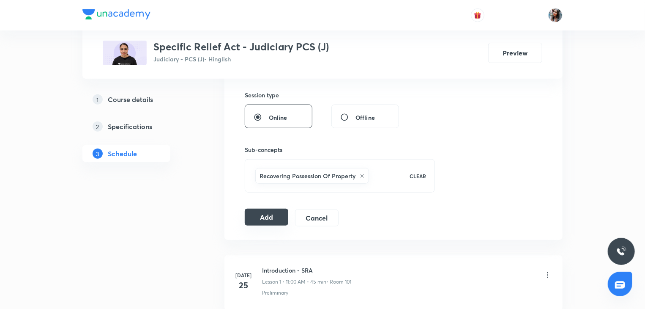
click at [269, 214] on button "Add" at bounding box center [267, 216] width 44 height 17
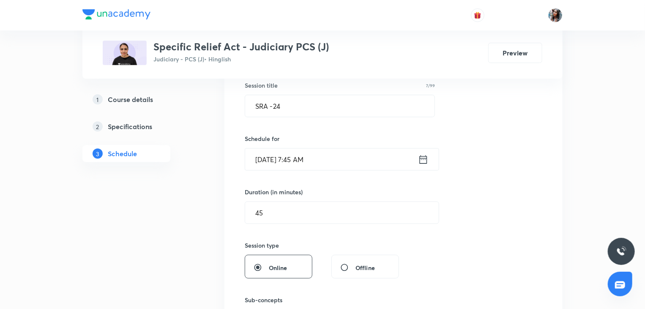
scroll to position [158, 0]
click at [338, 166] on input "Oct 17, 2025, 7:45 AM" at bounding box center [331, 160] width 173 height 22
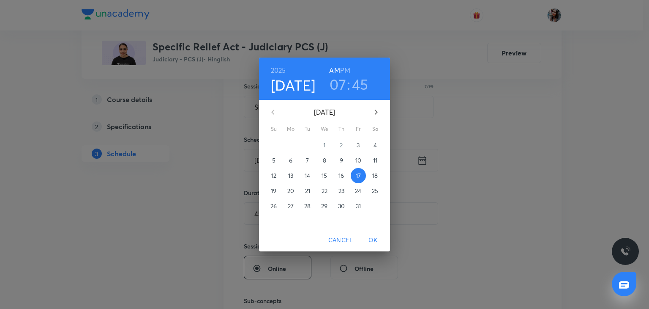
click at [342, 83] on h3 "07" at bounding box center [338, 84] width 16 height 18
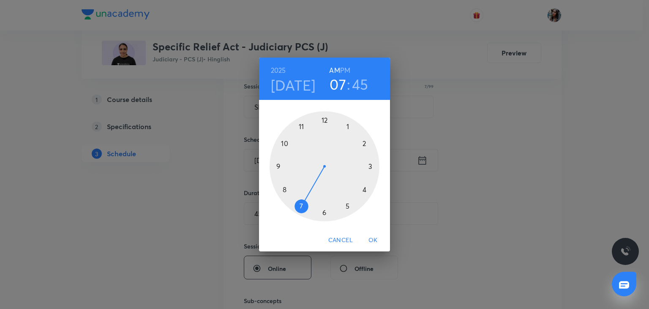
click at [284, 188] on div at bounding box center [325, 166] width 110 height 110
click at [300, 205] on div at bounding box center [325, 166] width 110 height 110
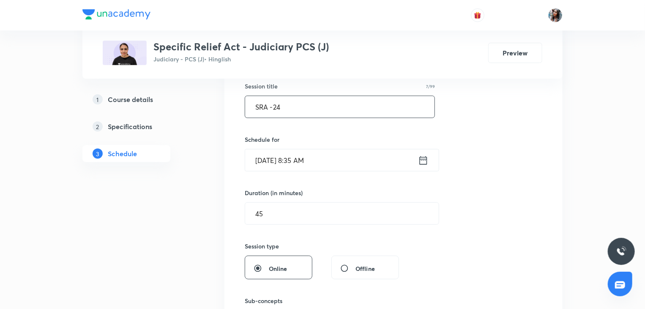
click at [308, 112] on input "SRA -24" at bounding box center [339, 107] width 189 height 22
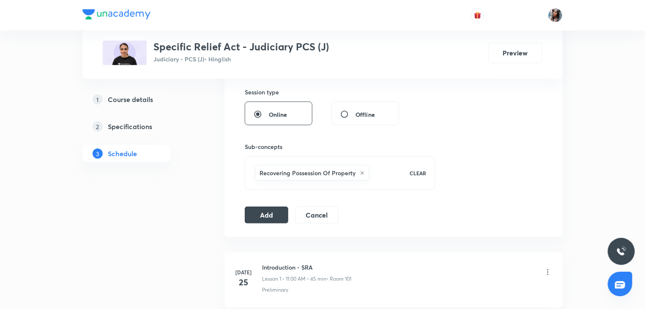
scroll to position [314, 0]
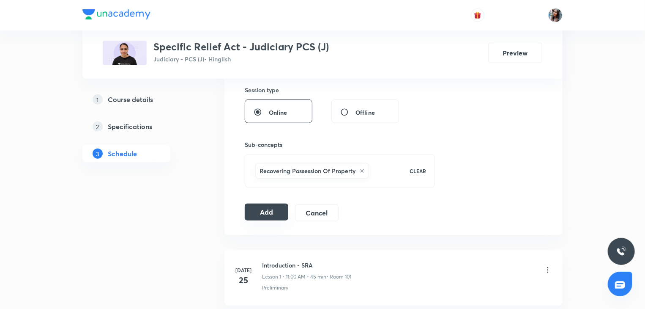
click at [271, 211] on button "Add" at bounding box center [267, 211] width 44 height 17
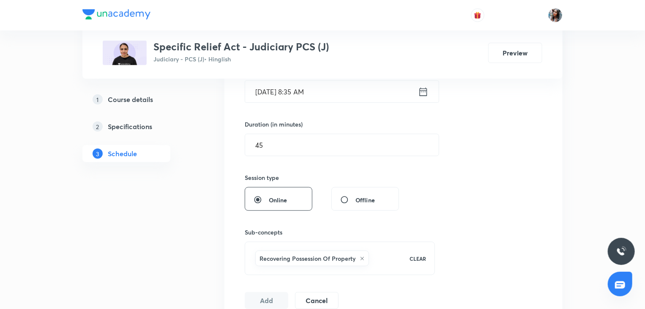
scroll to position [178, 0]
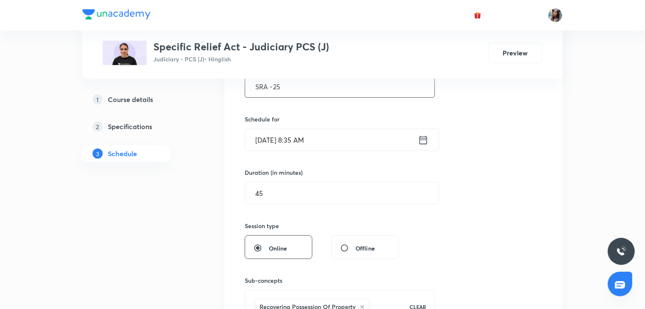
click at [287, 86] on input "SRA -25" at bounding box center [339, 87] width 189 height 22
click at [333, 135] on input "Oct 17, 2025, 8:35 AM" at bounding box center [331, 140] width 173 height 22
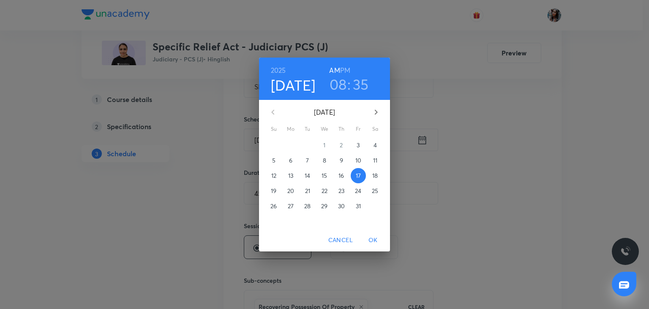
click at [359, 188] on p "24" at bounding box center [358, 190] width 6 height 8
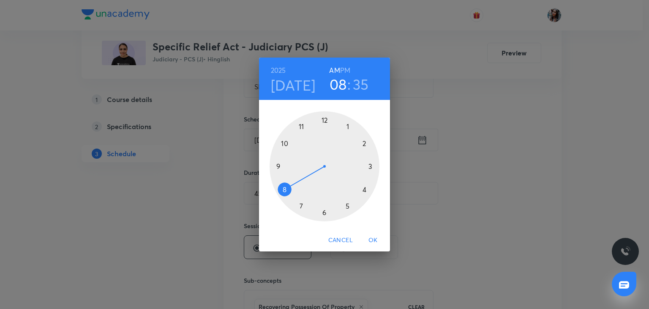
click at [300, 205] on div at bounding box center [325, 166] width 110 height 110
click at [279, 166] on div at bounding box center [325, 166] width 110 height 110
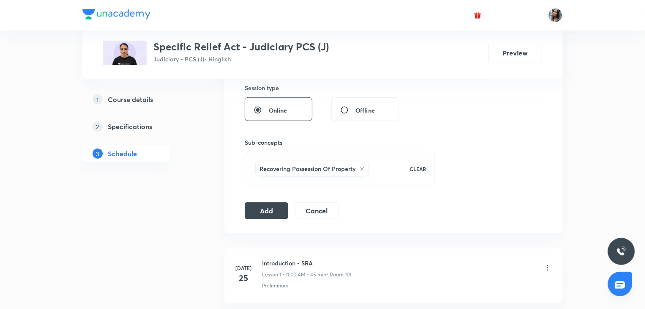
scroll to position [326, 0]
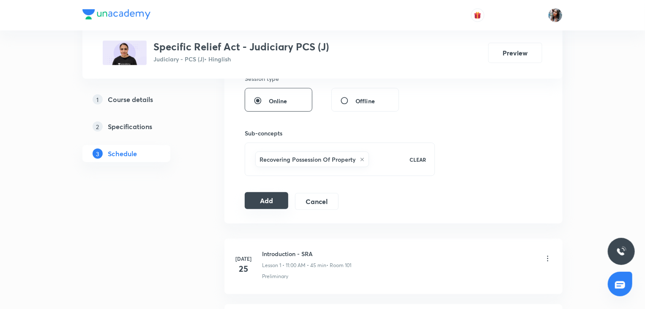
click at [268, 197] on button "Add" at bounding box center [267, 200] width 44 height 17
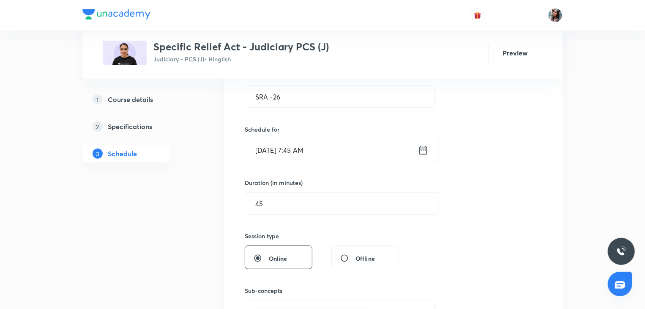
scroll to position [165, 0]
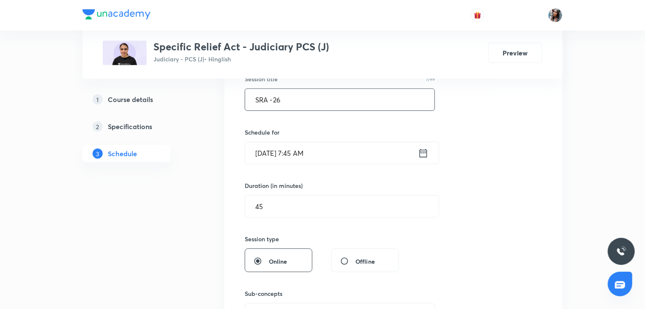
click at [336, 103] on input "SRA -26" at bounding box center [339, 100] width 189 height 22
click at [340, 149] on input "Oct 24, 2025, 7:45 AM" at bounding box center [331, 153] width 173 height 22
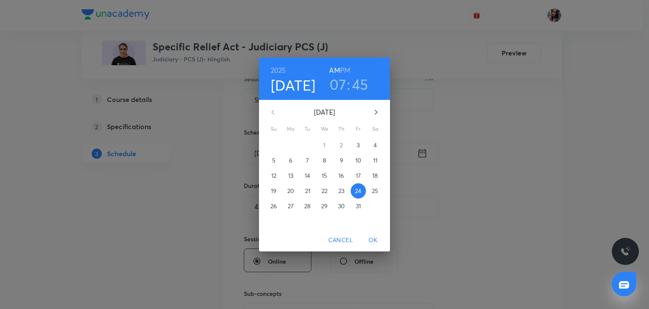
drag, startPoint x: 329, startPoint y: 89, endPoint x: 334, endPoint y: 88, distance: 5.6
click at [334, 88] on div "07 : 45" at bounding box center [349, 84] width 59 height 18
click at [334, 88] on h3 "07" at bounding box center [338, 84] width 16 height 18
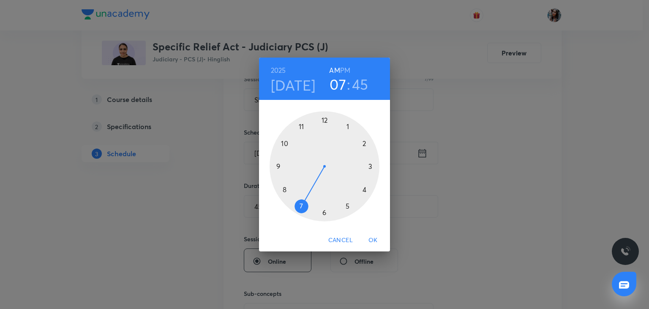
click at [286, 189] on div at bounding box center [325, 166] width 110 height 110
click at [301, 205] on div at bounding box center [325, 166] width 110 height 110
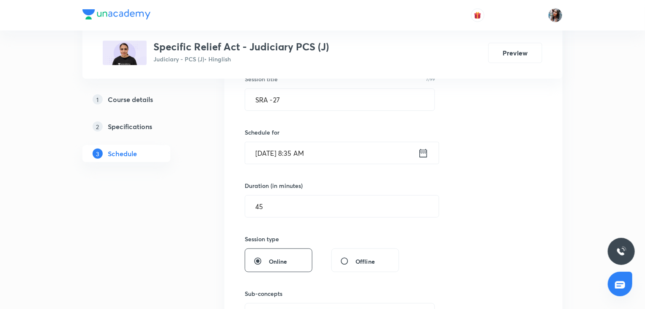
scroll to position [250, 0]
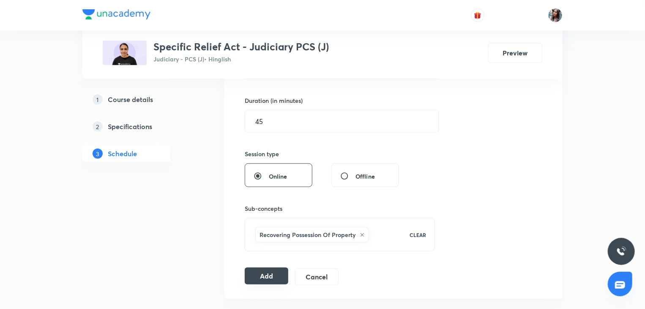
click at [268, 275] on button "Add" at bounding box center [267, 275] width 44 height 17
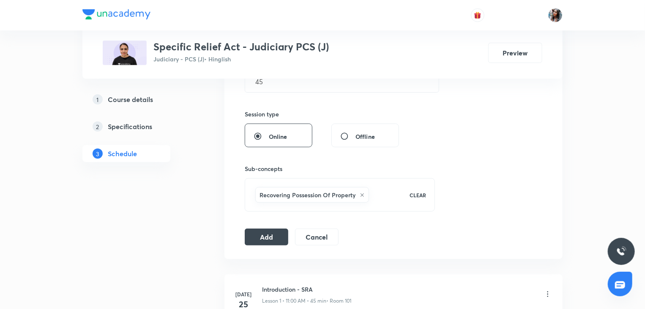
scroll to position [291, 0]
click at [275, 236] on button "Add" at bounding box center [267, 235] width 44 height 17
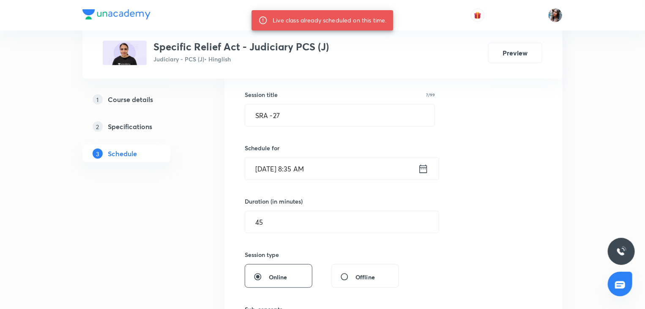
scroll to position [149, 0]
click at [365, 161] on input "Oct 24, 2025, 8:35 AM" at bounding box center [331, 170] width 173 height 22
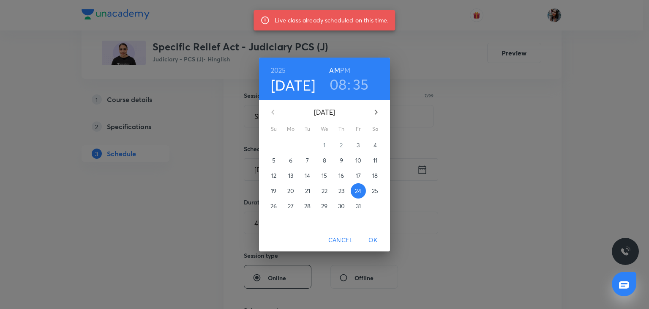
click at [357, 204] on p "31" at bounding box center [358, 206] width 5 height 8
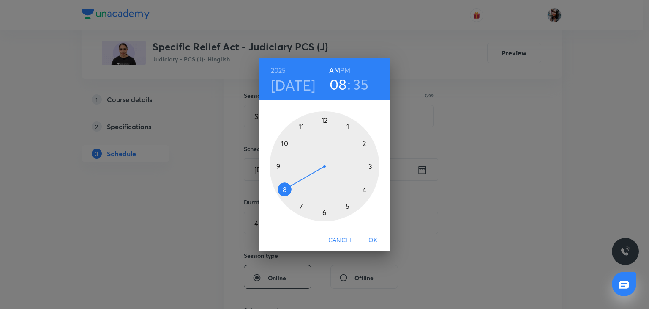
click at [302, 204] on div at bounding box center [325, 166] width 110 height 110
click at [280, 166] on div at bounding box center [325, 166] width 110 height 110
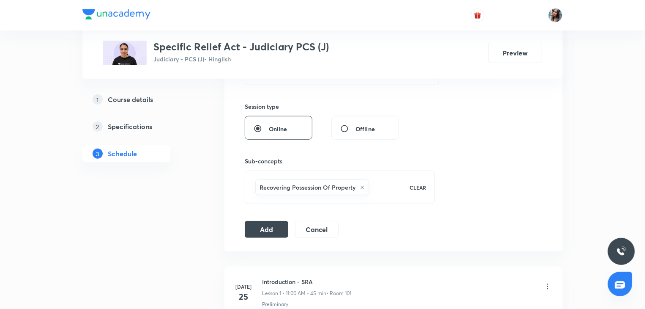
scroll to position [301, 0]
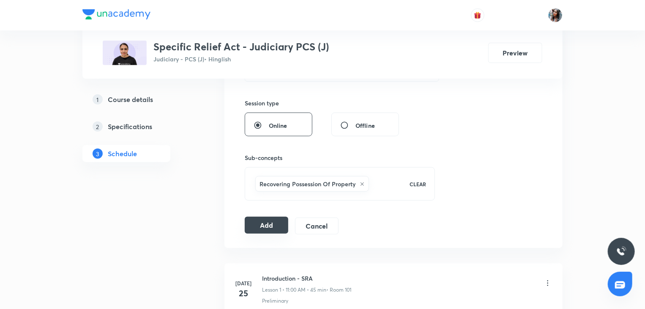
click at [272, 221] on button "Add" at bounding box center [267, 224] width 44 height 17
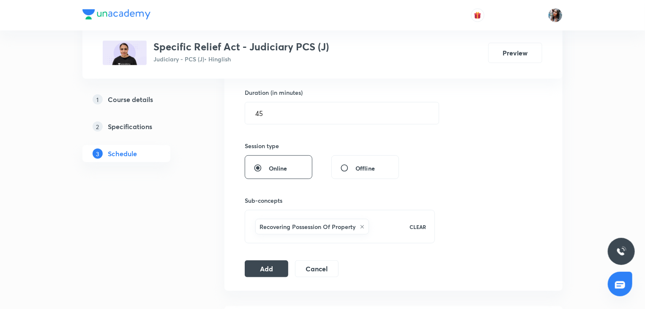
scroll to position [194, 0]
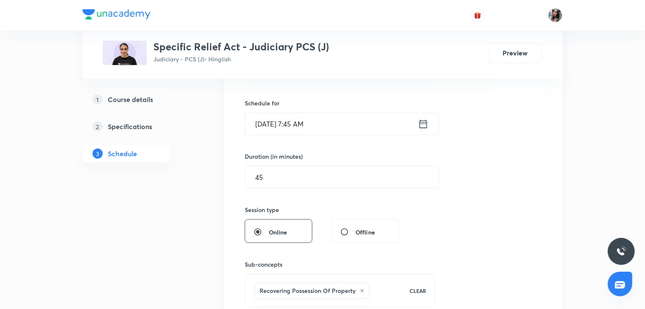
click at [348, 124] on input "Oct 31, 2025, 7:45 AM" at bounding box center [331, 124] width 173 height 22
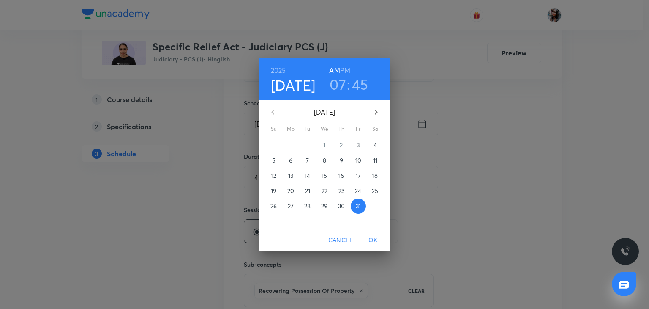
click at [341, 79] on h3 "07" at bounding box center [338, 84] width 16 height 18
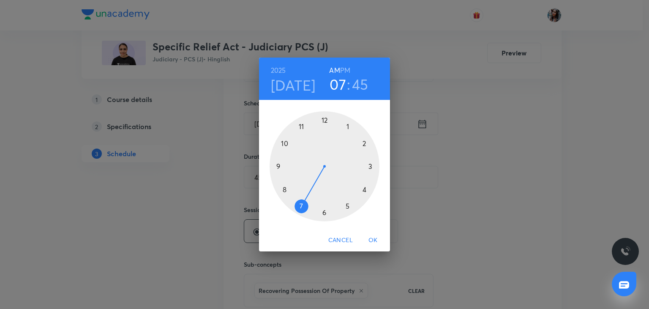
click at [285, 188] on div at bounding box center [325, 166] width 110 height 110
click at [301, 206] on div at bounding box center [325, 166] width 110 height 110
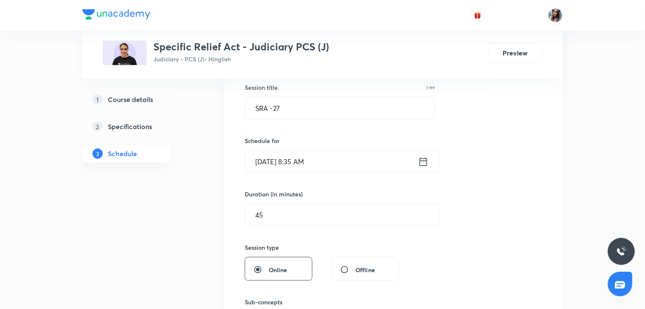
scroll to position [153, 0]
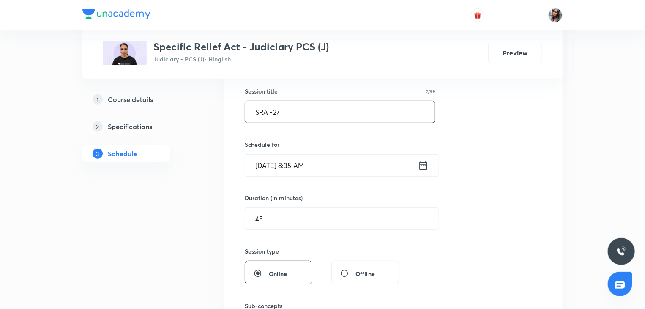
click at [296, 117] on input "SRA -27" at bounding box center [339, 112] width 189 height 22
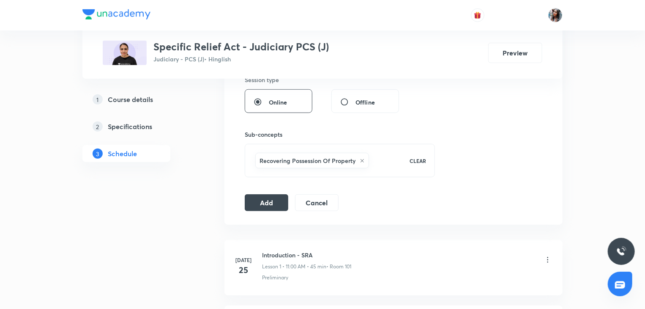
scroll to position [328, 0]
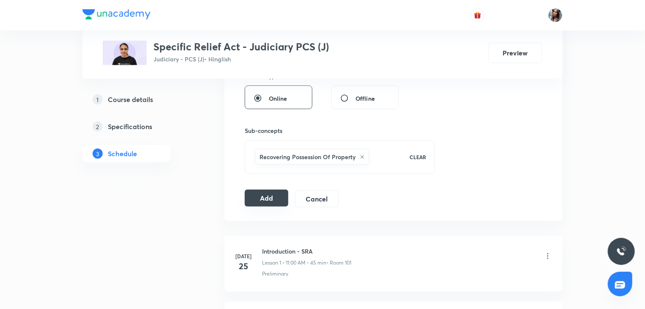
type input "SRA -28"
click at [266, 194] on button "Add" at bounding box center [267, 197] width 44 height 17
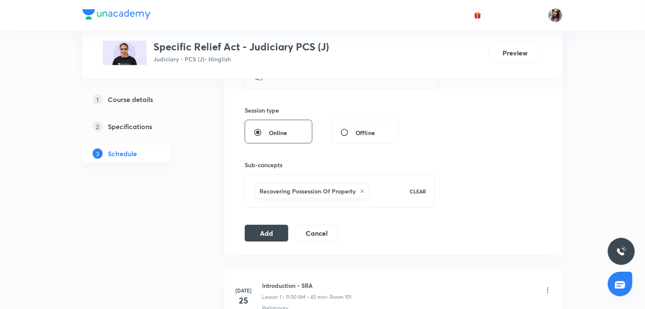
scroll to position [298, 0]
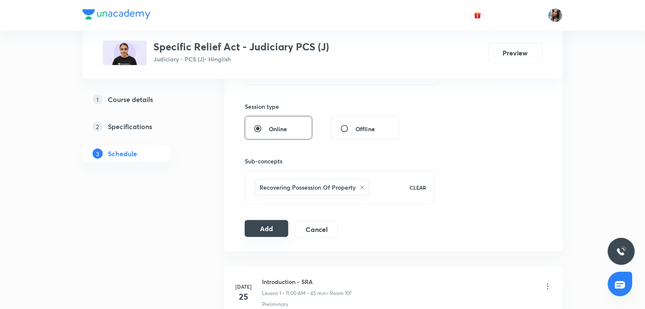
click at [280, 222] on button "Add" at bounding box center [267, 228] width 44 height 17
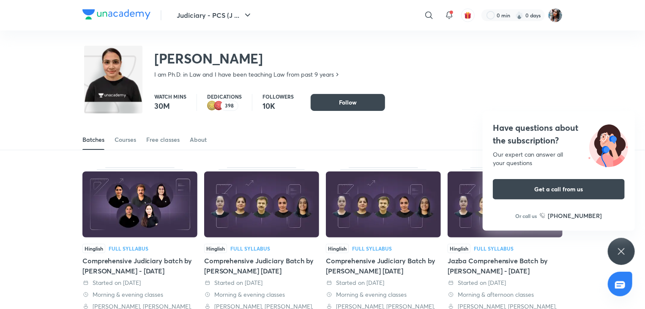
click at [431, 16] on icon at bounding box center [428, 14] width 7 height 7
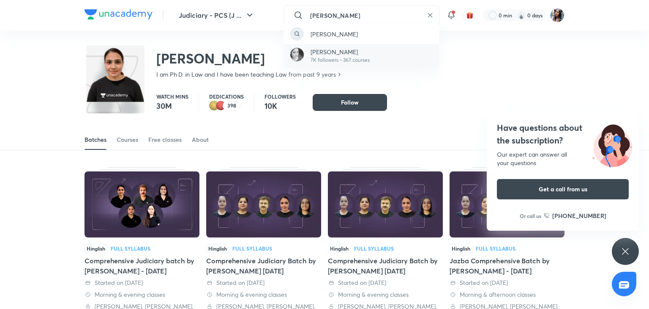
type input "[PERSON_NAME]"
click at [362, 61] on p "7K followers • 367 courses" at bounding box center [340, 60] width 59 height 8
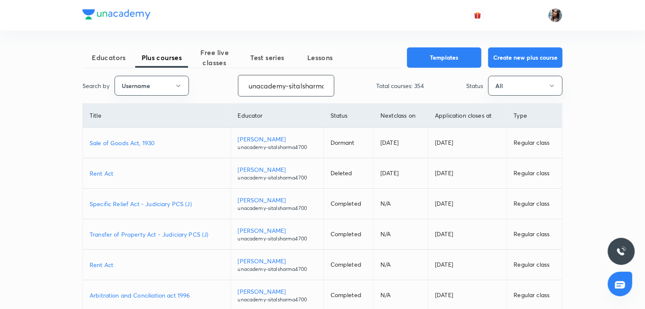
click at [309, 90] on input "unacademy-sitalsharma4700" at bounding box center [286, 86] width 96 height 22
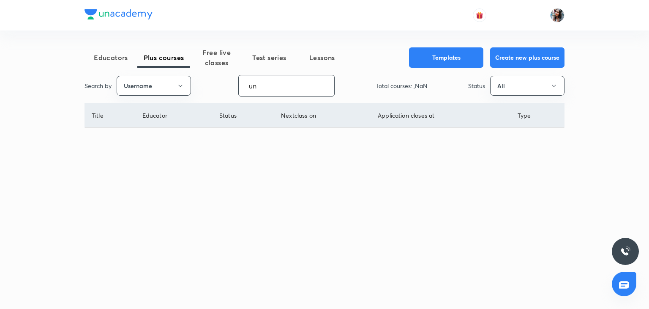
type input "u"
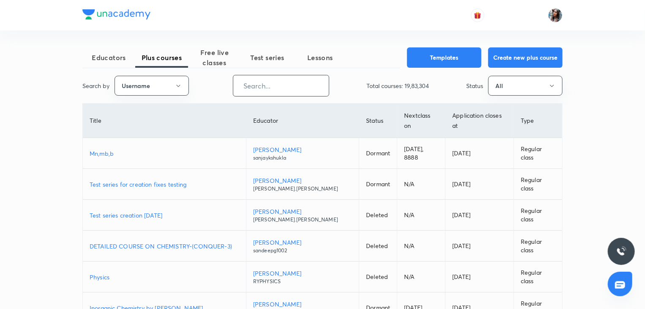
paste input "unacademy-user-7li2vchasq64"
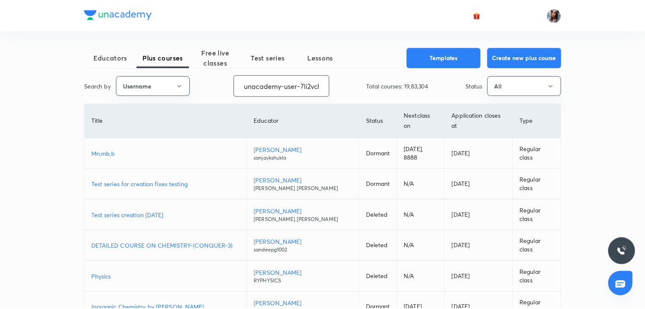
scroll to position [0, 24]
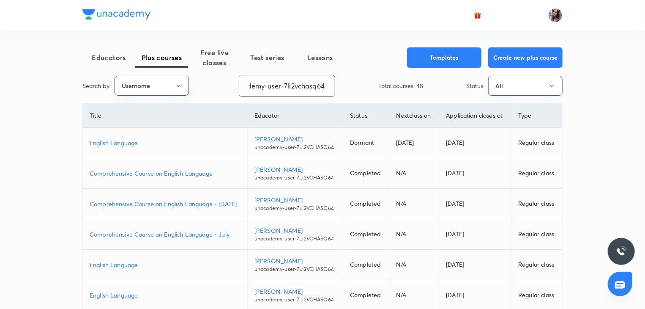
type input "unacademy-user-7li2vchasq64"
click at [227, 202] on p "Comprehensive Course on English Language - [DATE]" at bounding box center [165, 203] width 151 height 9
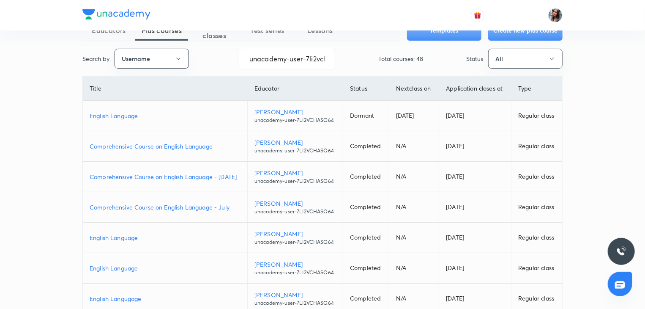
scroll to position [28, 0]
click at [197, 148] on p "Comprehensive Course on English Language" at bounding box center [165, 145] width 151 height 9
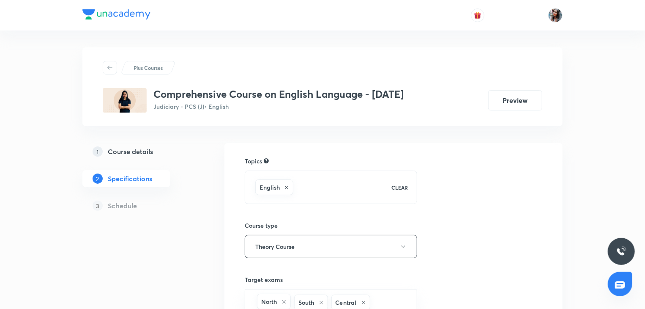
click at [138, 149] on h5 "Course details" at bounding box center [130, 151] width 45 height 10
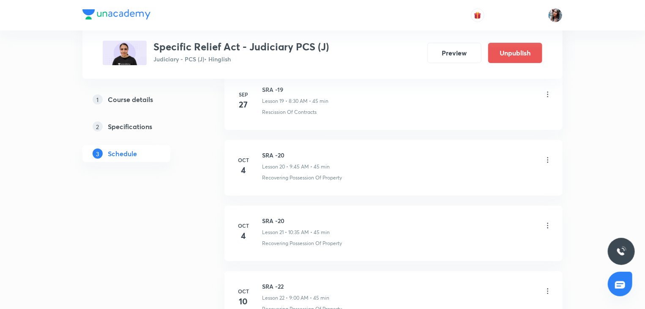
scroll to position [1701, 0]
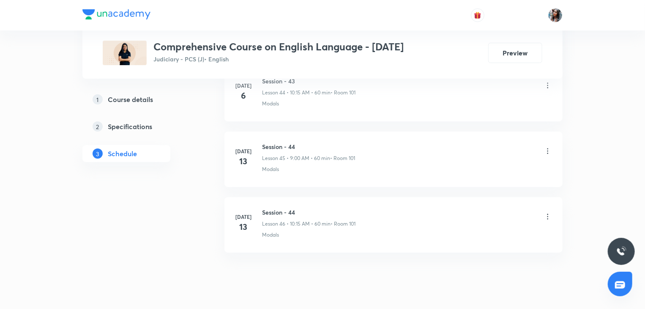
scroll to position [3377, 0]
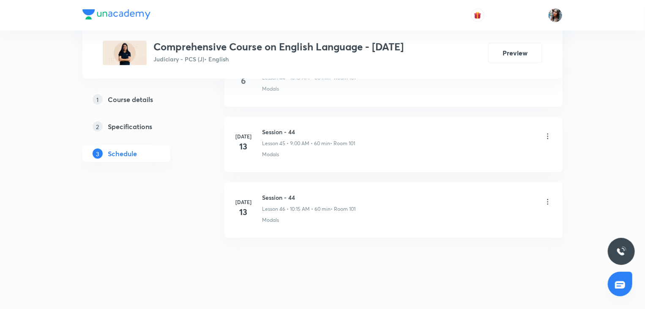
click at [273, 193] on h6 "Session - 44" at bounding box center [308, 197] width 93 height 9
copy h6 "Session - 44"
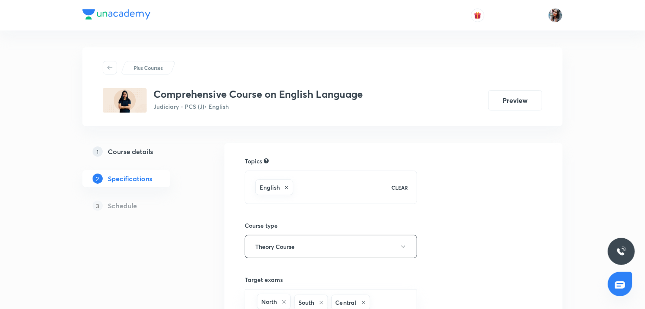
drag, startPoint x: 0, startPoint y: 0, endPoint x: 138, endPoint y: 151, distance: 204.7
click at [138, 151] on h5 "Course details" at bounding box center [130, 151] width 45 height 10
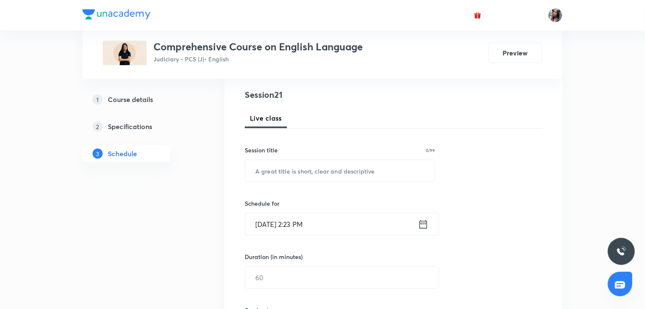
scroll to position [96, 0]
paste input "Essay"
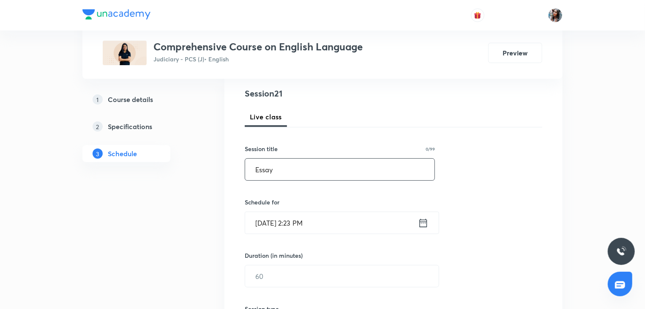
click at [309, 167] on input "Essay" at bounding box center [339, 170] width 189 height 22
type input "Essay"
click at [341, 219] on input "[DATE] 2:23 PM" at bounding box center [331, 223] width 173 height 22
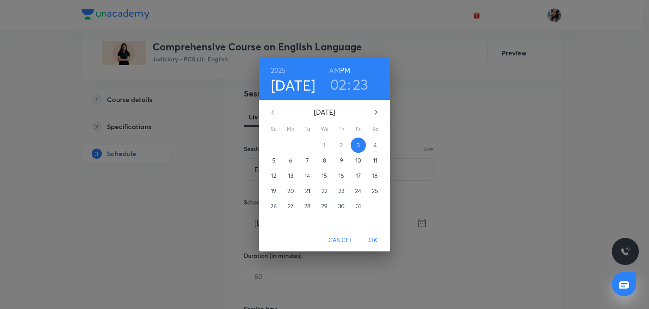
click at [278, 159] on span "5" at bounding box center [273, 160] width 15 height 8
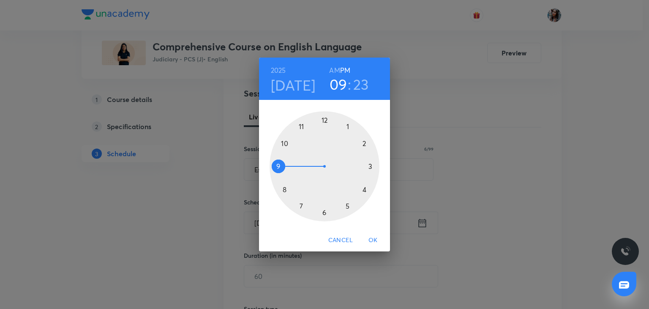
drag, startPoint x: 334, startPoint y: 68, endPoint x: 282, endPoint y: 164, distance: 109.2
click at [282, 164] on div "2025 Oct 5 09 : 23 AM PM 1 2 3 4 5 6 7 8 9 10 11 12" at bounding box center [324, 143] width 131 height 171
click at [324, 119] on div at bounding box center [325, 166] width 110 height 110
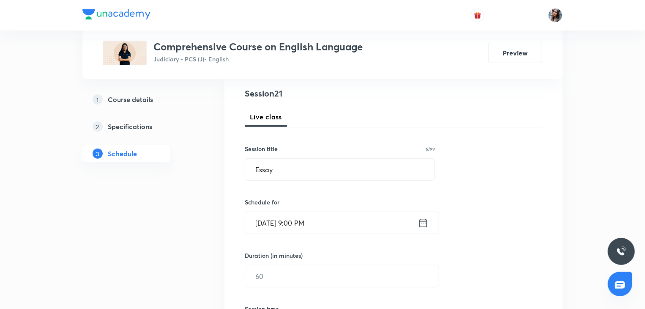
click at [323, 219] on input "Oct 5, 2025, 9:00 PM" at bounding box center [331, 223] width 173 height 22
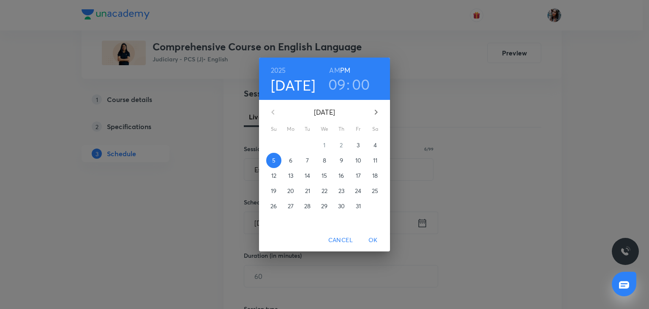
click at [333, 70] on h6 "AM" at bounding box center [334, 70] width 11 height 12
click at [377, 238] on span "OK" at bounding box center [373, 240] width 20 height 11
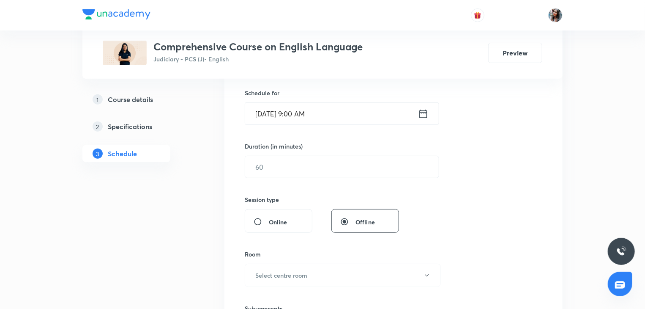
scroll to position [205, 0]
click at [333, 167] on input "text" at bounding box center [342, 166] width 194 height 22
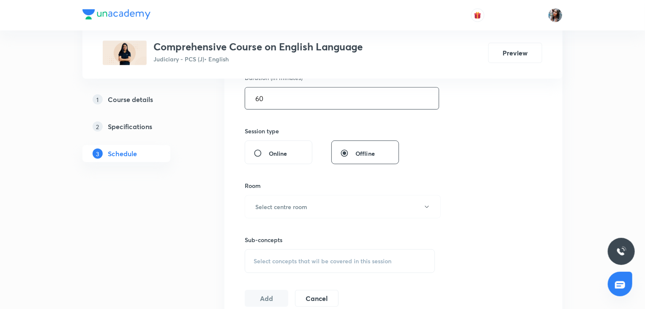
scroll to position [279, 0]
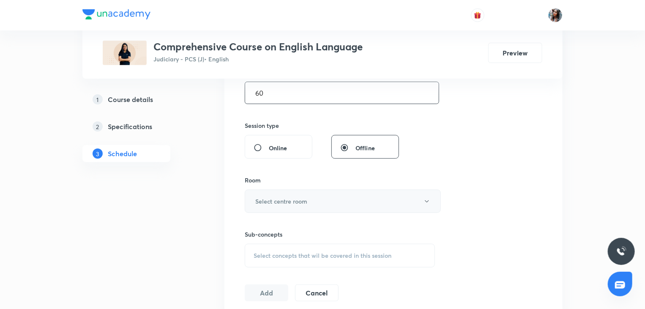
type input "60"
click at [294, 200] on h6 "Select centre room" at bounding box center [281, 201] width 52 height 9
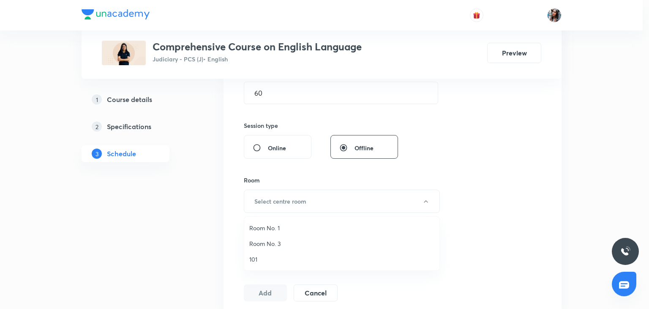
click at [258, 256] on span "101" at bounding box center [341, 259] width 185 height 9
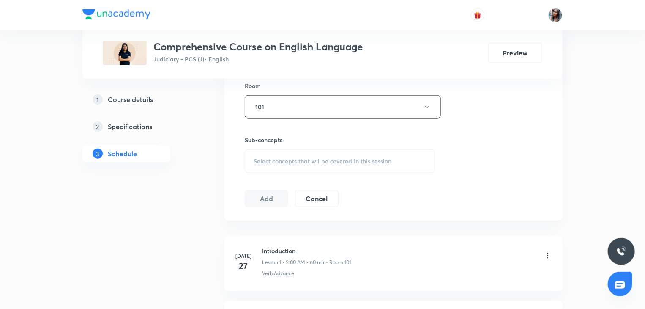
scroll to position [375, 0]
click at [306, 162] on div "Select concepts that wil be covered in this session" at bounding box center [340, 159] width 190 height 24
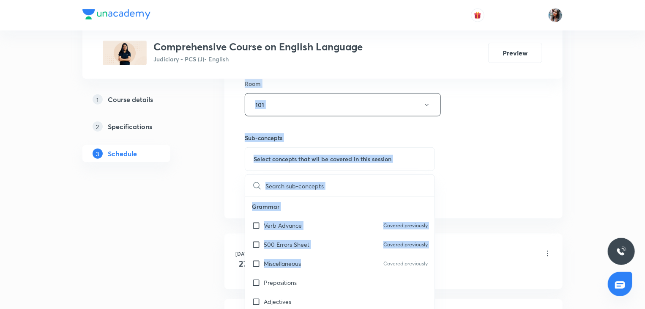
drag, startPoint x: 302, startPoint y: 259, endPoint x: 205, endPoint y: 190, distance: 119.5
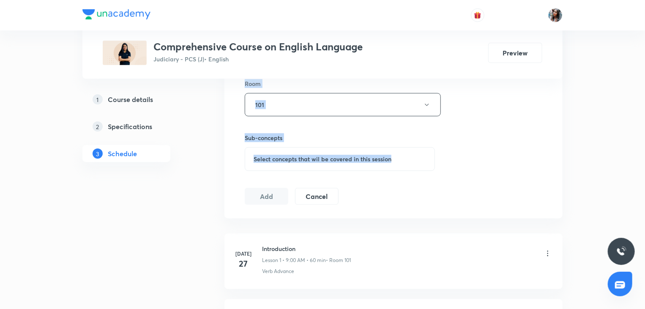
click at [301, 165] on div "Select concepts that wil be covered in this session" at bounding box center [340, 159] width 190 height 24
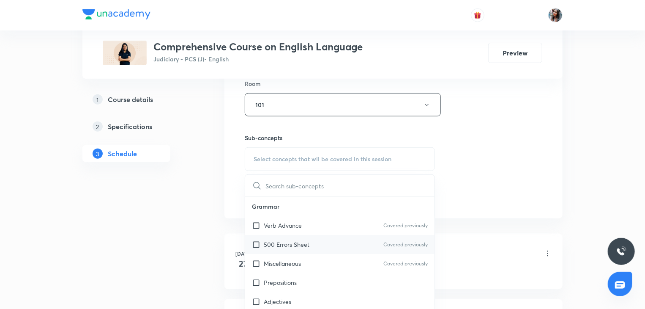
click at [299, 236] on div "500 Errors Sheet Covered previously" at bounding box center [339, 244] width 189 height 19
checkbox input "true"
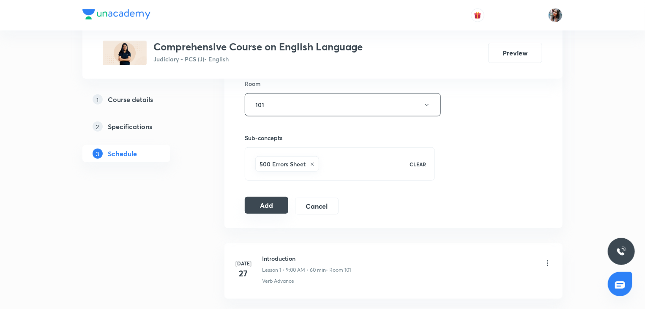
click at [262, 199] on button "Add" at bounding box center [267, 205] width 44 height 17
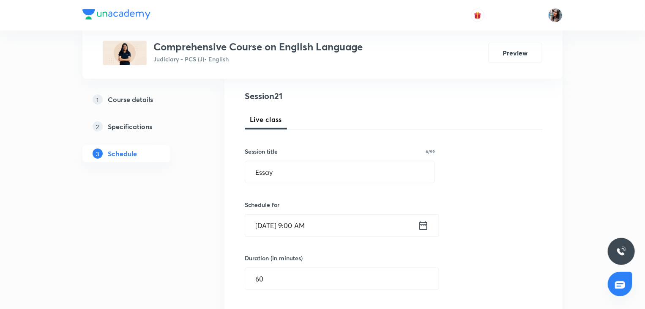
scroll to position [82, 0]
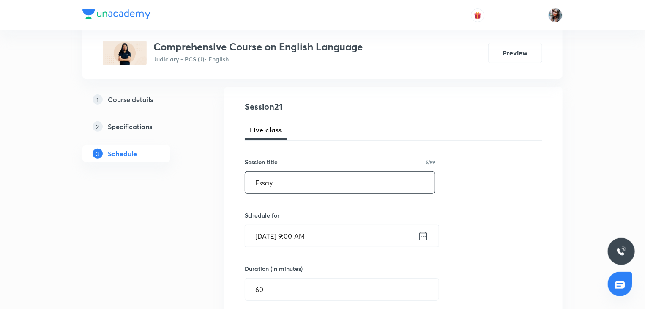
click at [303, 177] on input "Essay" at bounding box center [339, 183] width 189 height 22
type input "E"
paste input "WRITING"
click at [343, 242] on input "Oct 5, 2025, 9:00 AM" at bounding box center [331, 236] width 173 height 22
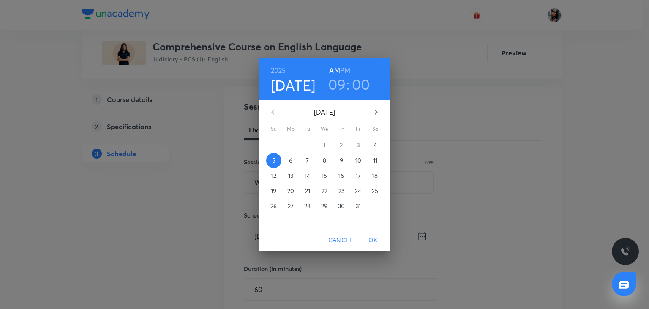
click at [339, 85] on h3 "09" at bounding box center [338, 84] width 18 height 18
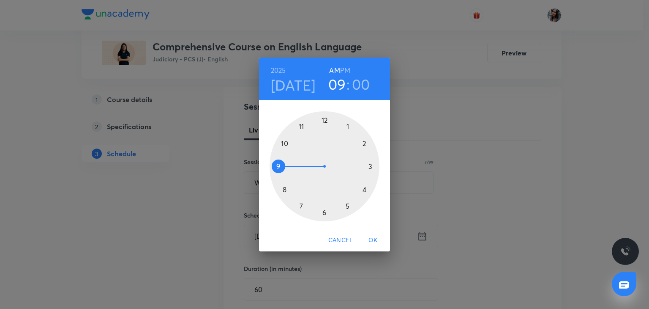
click at [286, 142] on div at bounding box center [325, 166] width 110 height 110
click at [372, 166] on div at bounding box center [325, 166] width 110 height 110
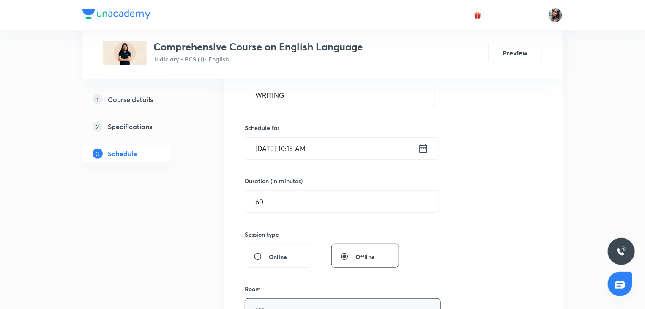
scroll to position [145, 0]
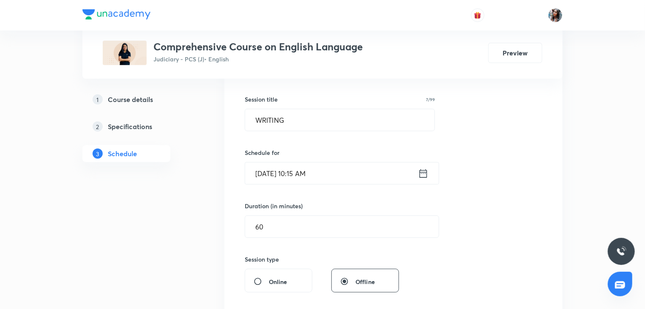
click at [334, 173] on input "Oct 5, 2025, 10:15 AM" at bounding box center [331, 173] width 173 height 22
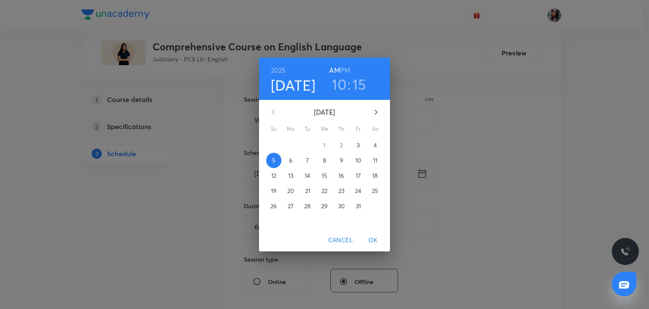
click at [277, 175] on span "12" at bounding box center [273, 175] width 15 height 8
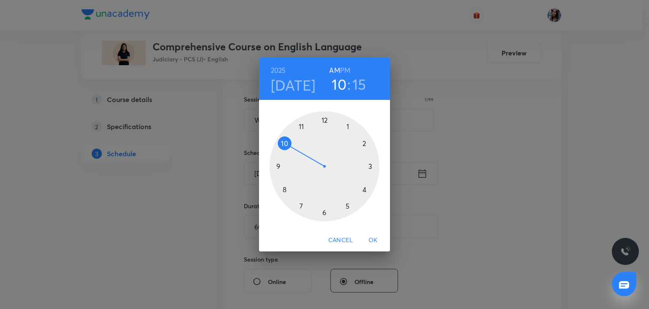
click at [279, 164] on div at bounding box center [325, 166] width 110 height 110
click at [323, 118] on div at bounding box center [325, 166] width 110 height 110
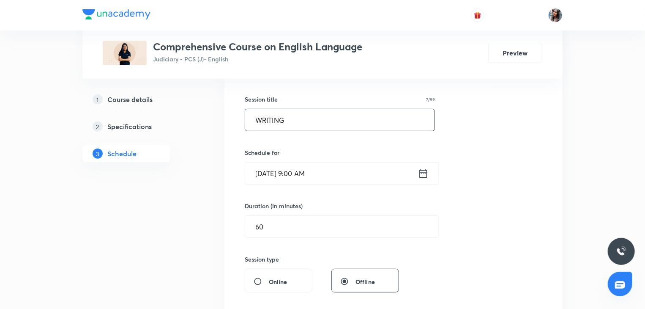
click at [317, 126] on input "WRITING" at bounding box center [339, 120] width 189 height 22
type input "W"
paste input "GRAMMAR"
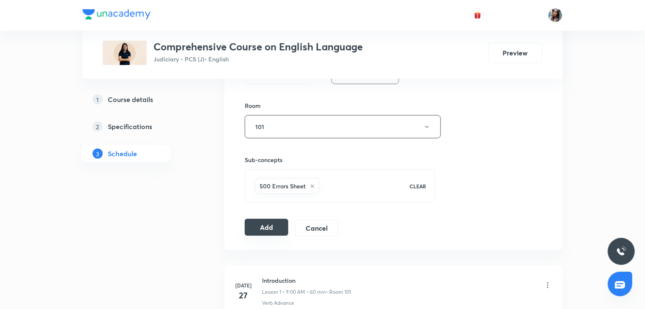
scroll to position [353, 0]
click at [269, 229] on button "Add" at bounding box center [267, 226] width 44 height 17
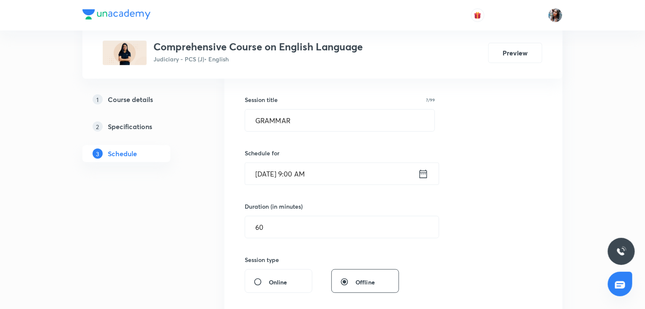
scroll to position [144, 0]
click at [341, 173] on input "Oct 12, 2025, 9:00 AM" at bounding box center [331, 175] width 173 height 22
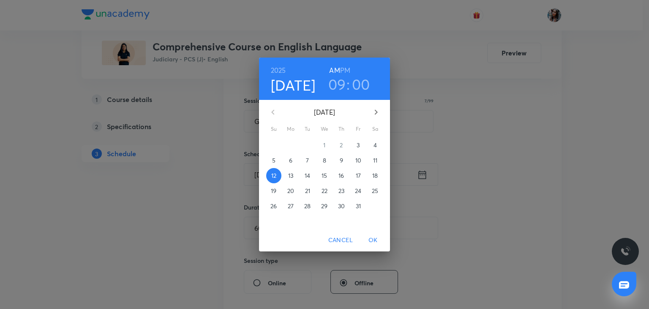
click at [337, 87] on h3 "09" at bounding box center [338, 84] width 18 height 18
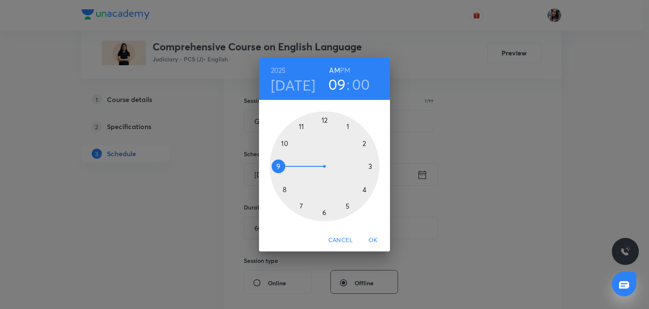
click at [284, 142] on div at bounding box center [325, 166] width 110 height 110
click at [372, 166] on div at bounding box center [325, 166] width 110 height 110
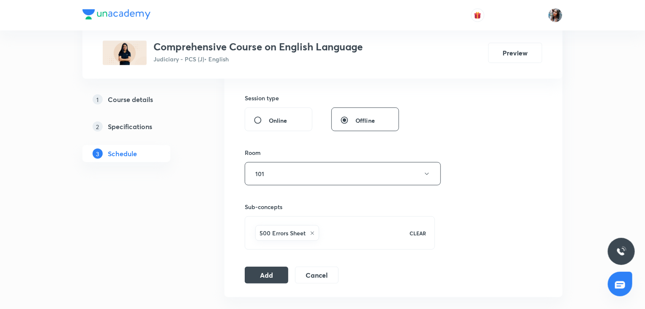
scroll to position [323, 0]
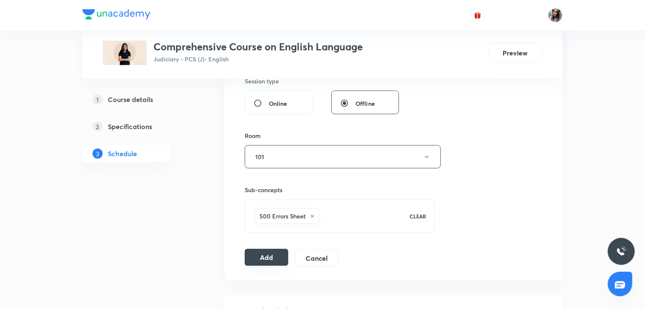
click at [259, 257] on button "Add" at bounding box center [267, 257] width 44 height 17
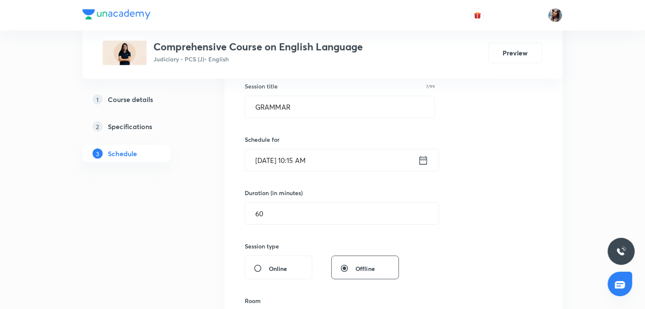
scroll to position [157, 0]
click at [315, 101] on input "GRAMMAR" at bounding box center [339, 108] width 189 height 22
type input "G"
paste input "Vocabulary"
click at [349, 162] on input "Oct 12, 2025, 10:15 AM" at bounding box center [331, 161] width 173 height 22
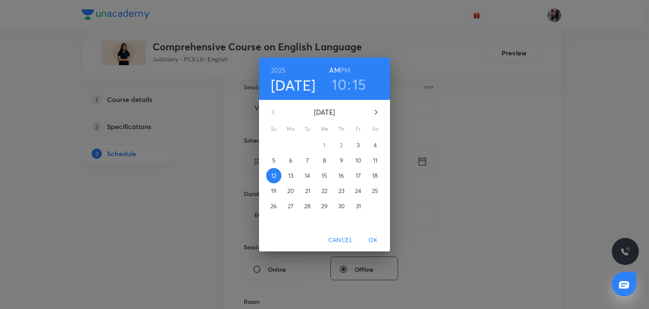
click at [375, 176] on p "18" at bounding box center [375, 175] width 5 height 8
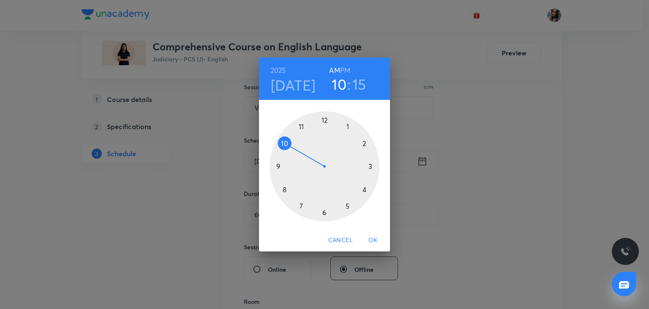
click at [300, 205] on div at bounding box center [325, 166] width 110 height 110
click at [324, 121] on div at bounding box center [325, 166] width 110 height 110
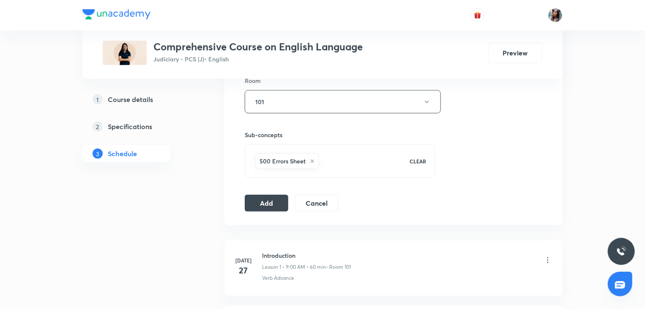
scroll to position [380, 0]
click at [275, 195] on button "Add" at bounding box center [267, 200] width 44 height 17
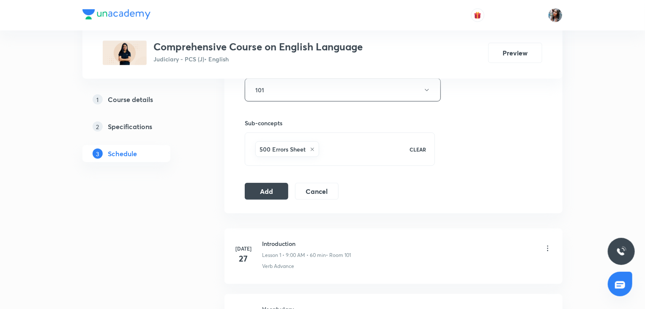
scroll to position [393, 0]
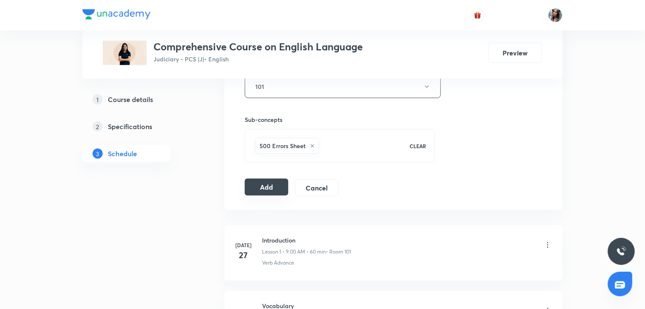
click at [281, 188] on button "Add" at bounding box center [267, 186] width 44 height 17
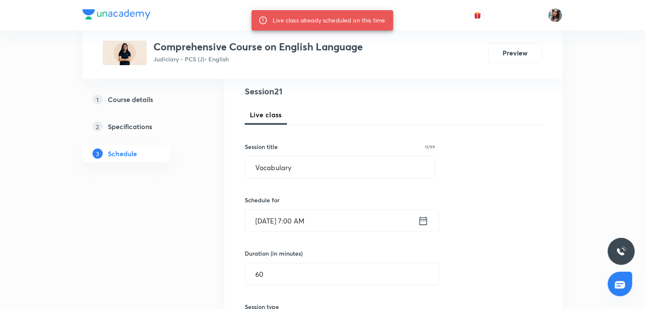
scroll to position [96, 0]
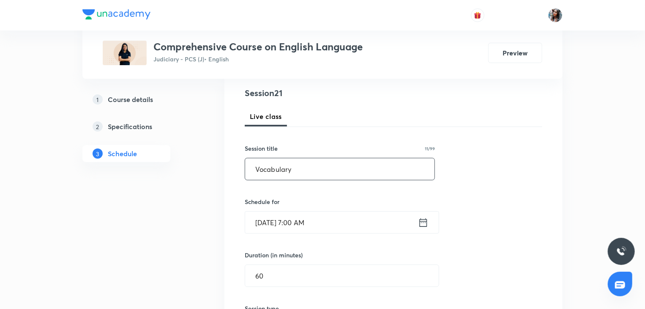
click at [312, 168] on input "Vocabulary" at bounding box center [339, 169] width 189 height 22
type input "V"
paste input "WRITING"
type input "WRITING"
click at [345, 215] on input "[DATE] 7:00 AM" at bounding box center [331, 222] width 173 height 22
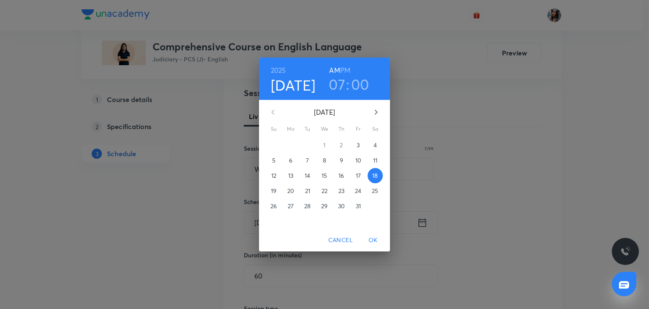
click at [331, 88] on h3 "07" at bounding box center [337, 84] width 16 height 18
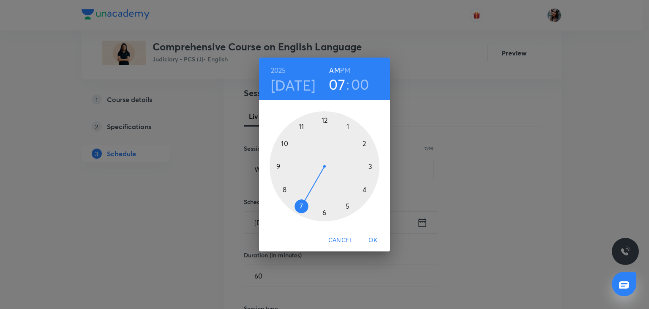
click at [286, 189] on div at bounding box center [325, 166] width 110 height 110
click at [371, 166] on div at bounding box center [325, 166] width 110 height 110
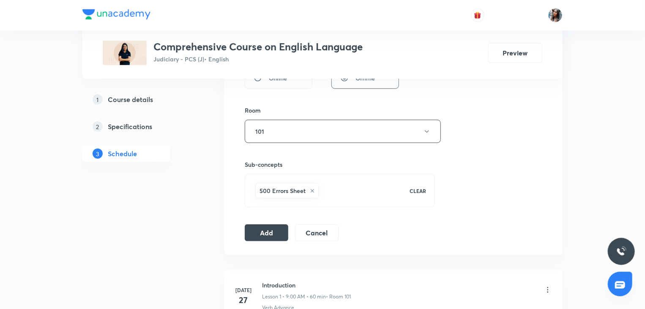
scroll to position [351, 0]
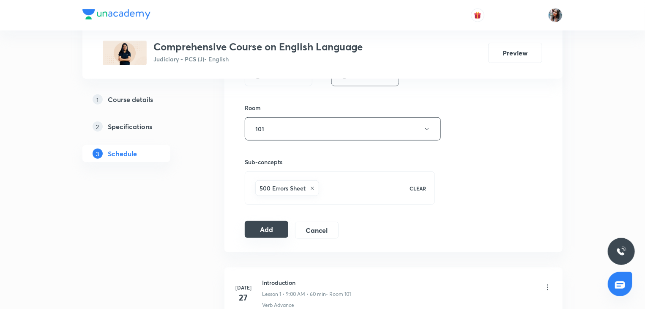
click at [266, 227] on button "Add" at bounding box center [267, 229] width 44 height 17
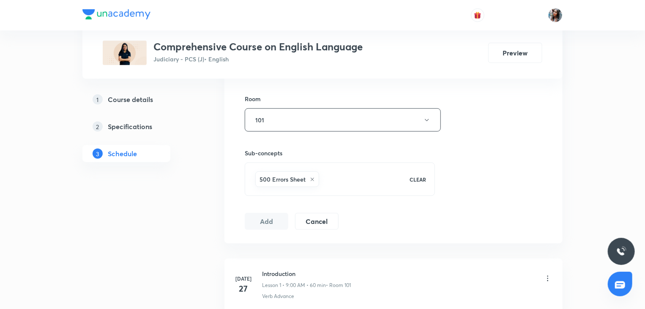
scroll to position [362, 0]
click at [315, 214] on button "Cancel" at bounding box center [317, 218] width 44 height 17
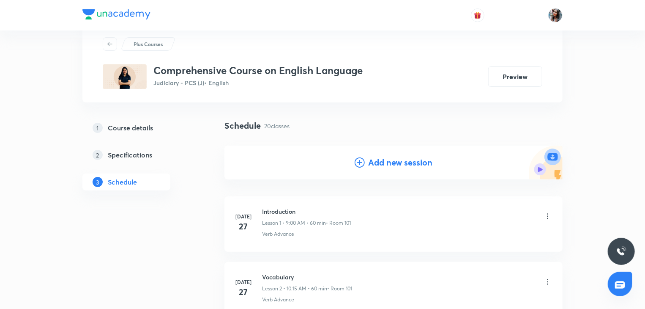
scroll to position [0, 0]
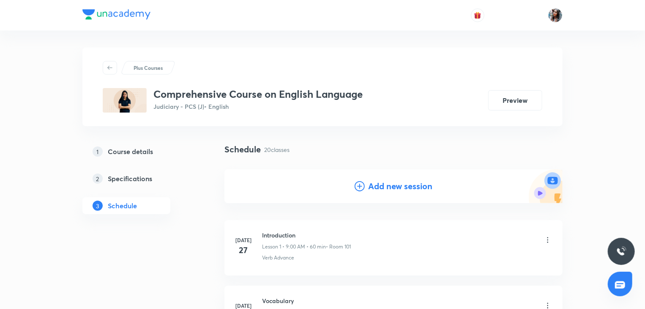
click at [387, 184] on h4 "Add new session" at bounding box center [400, 186] width 64 height 13
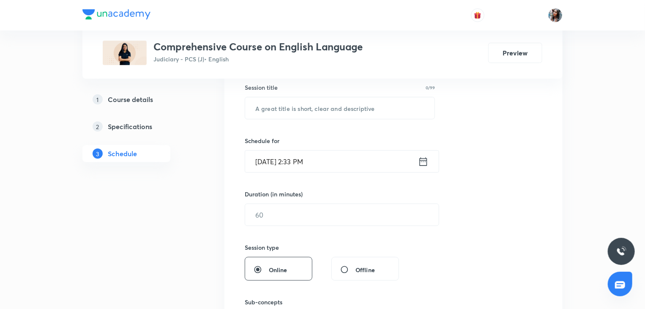
scroll to position [160, 0]
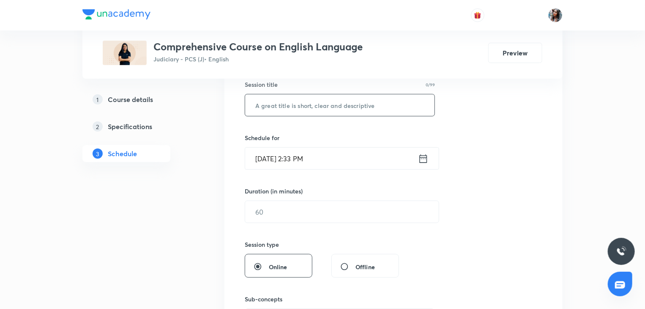
click at [304, 110] on input "text" at bounding box center [339, 105] width 189 height 22
paste input "WRITING"
type input "WRITING"
click at [345, 159] on input "Oct 3, 2025, 2:33 PM" at bounding box center [331, 159] width 173 height 22
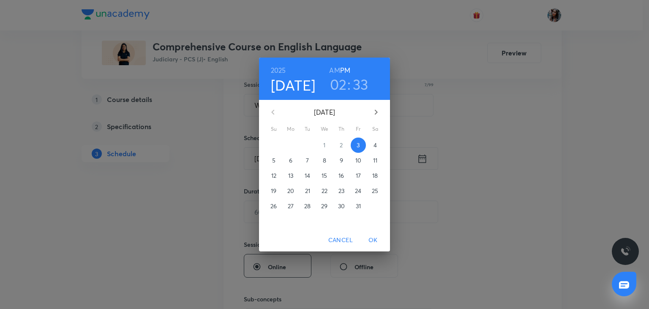
click at [375, 176] on p "18" at bounding box center [375, 175] width 5 height 8
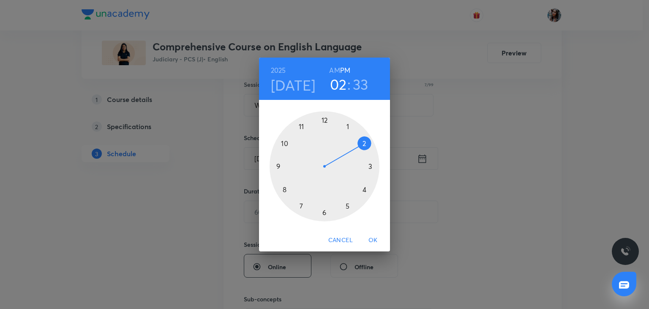
click at [286, 188] on div at bounding box center [325, 166] width 110 height 110
click at [372, 166] on div at bounding box center [325, 166] width 110 height 110
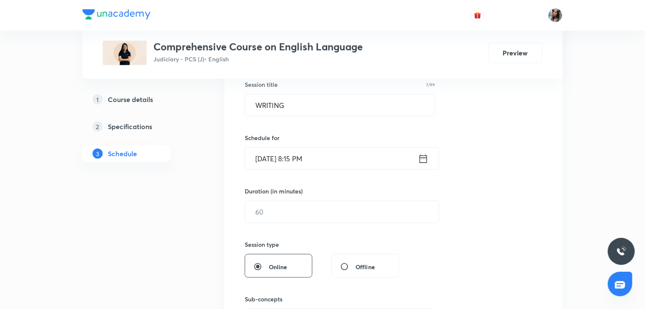
click at [337, 166] on input "Oct 18, 2025, 8:15 PM" at bounding box center [331, 159] width 173 height 22
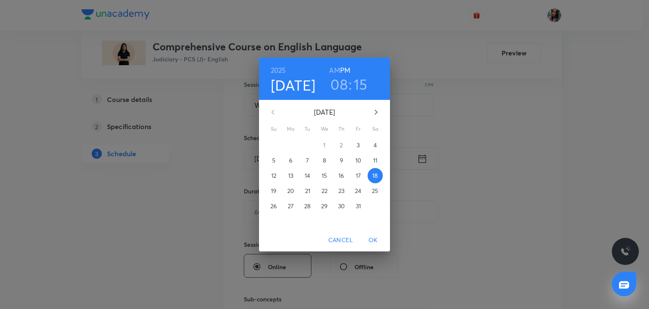
click at [335, 69] on h6 "AM" at bounding box center [334, 70] width 11 height 12
click at [373, 236] on span "OK" at bounding box center [373, 240] width 20 height 11
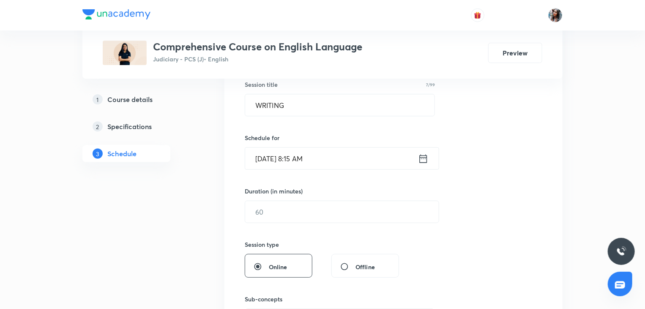
scroll to position [188, 0]
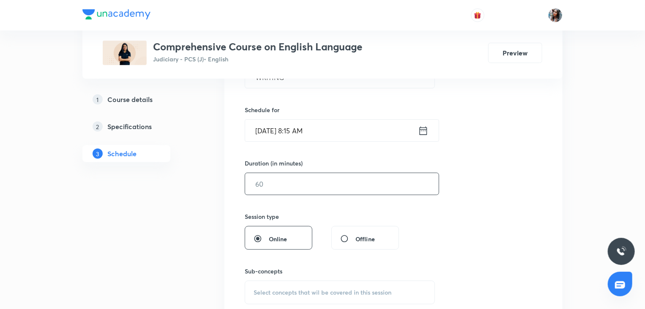
click at [336, 182] on input "text" at bounding box center [342, 184] width 194 height 22
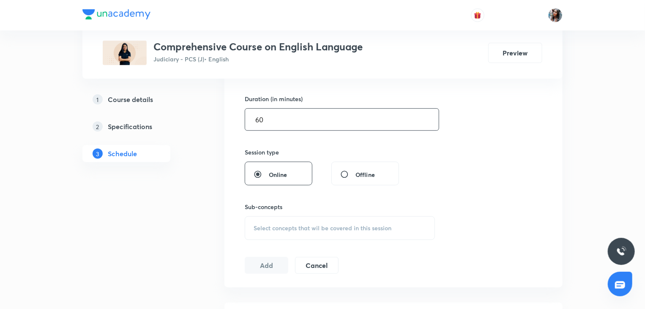
scroll to position [252, 0]
type input "60"
click at [289, 225] on span "Select concepts that wil be covered in this session" at bounding box center [323, 228] width 138 height 7
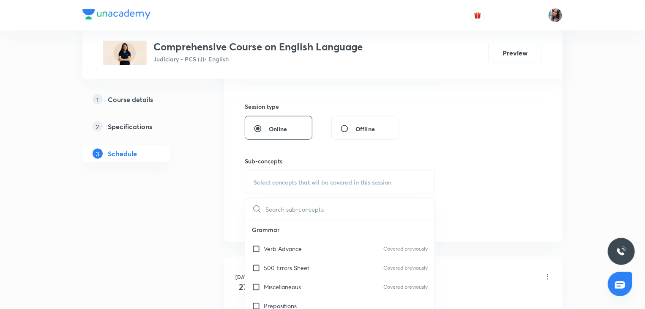
scroll to position [299, 0]
click at [288, 264] on p "500 Errors Sheet" at bounding box center [287, 265] width 46 height 9
checkbox input "true"
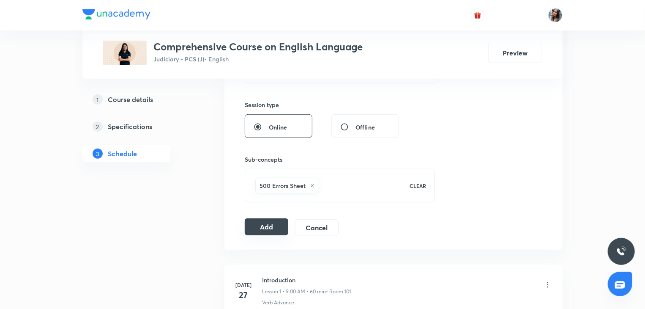
click at [261, 232] on button "Add" at bounding box center [267, 226] width 44 height 17
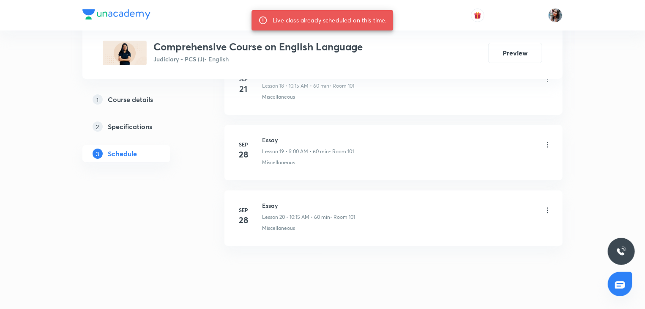
scroll to position [1632, 0]
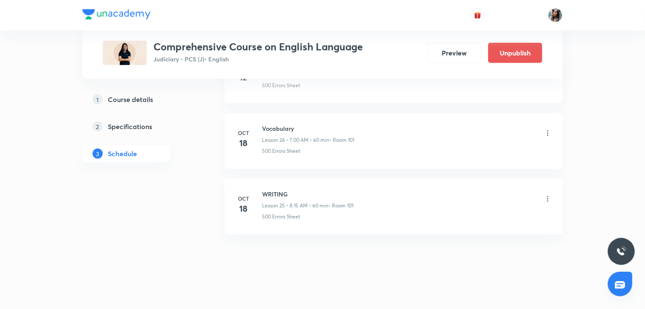
scroll to position [1976, 0]
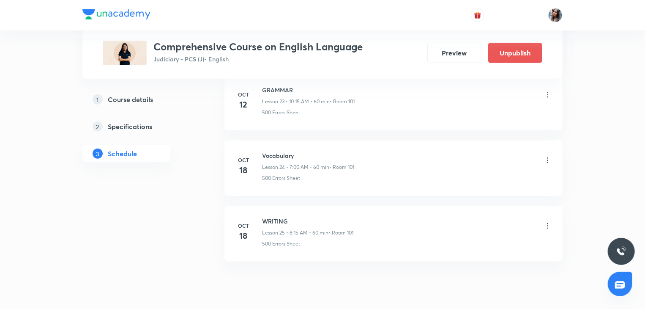
click at [551, 156] on icon at bounding box center [548, 160] width 8 height 8
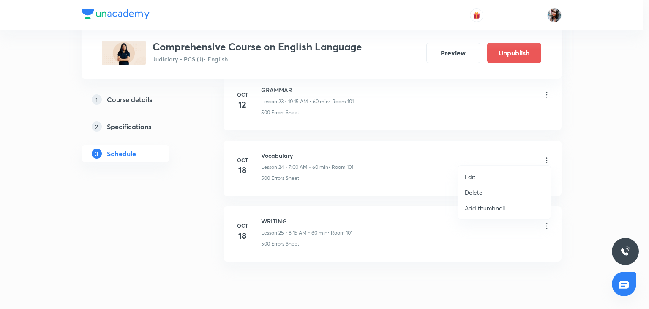
click at [476, 190] on p "Delete" at bounding box center [474, 192] width 18 height 9
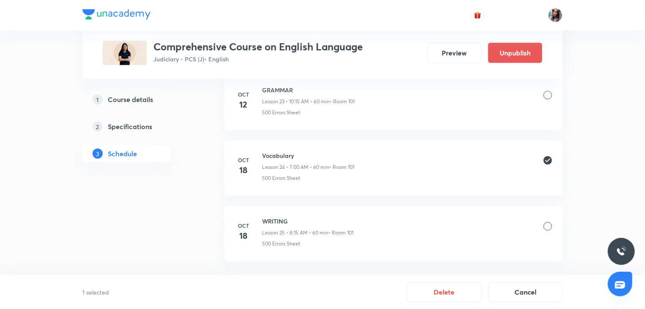
click at [548, 222] on div at bounding box center [548, 226] width 8 height 8
click at [462, 288] on button "Delete" at bounding box center [444, 291] width 74 height 20
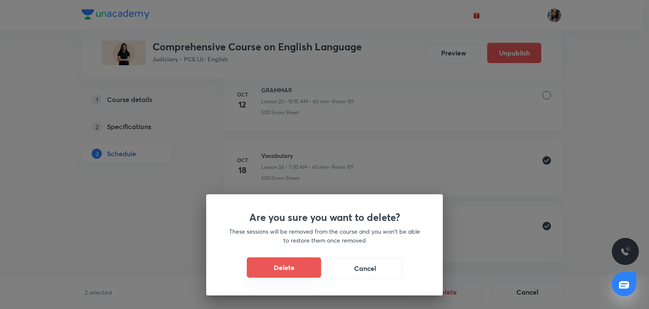
click at [290, 262] on button "Delete" at bounding box center [284, 267] width 74 height 20
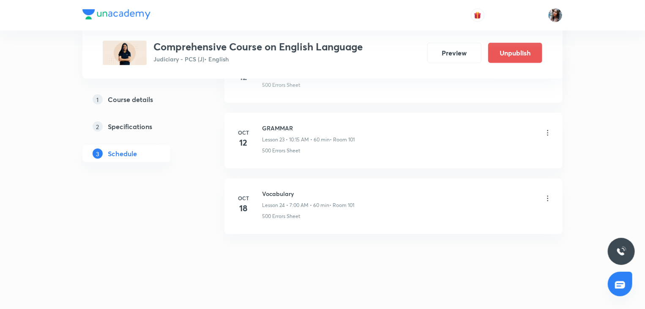
scroll to position [1872, 0]
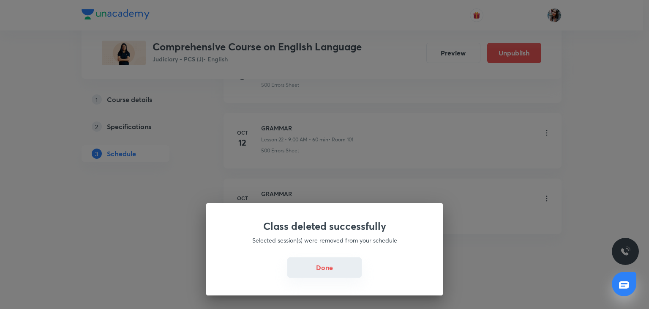
click at [323, 271] on button "Done" at bounding box center [325, 267] width 74 height 20
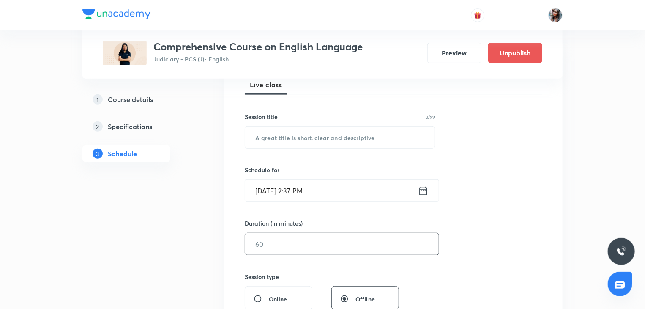
scroll to position [126, 0]
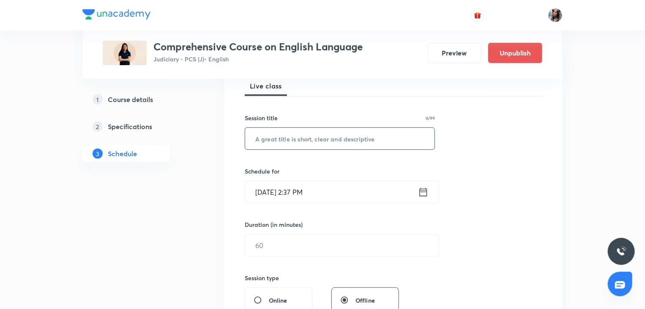
click at [299, 143] on input "text" at bounding box center [339, 139] width 189 height 22
paste input "Vocabulary"
type input "Vocabulary"
click at [328, 188] on input "[DATE] 2:37 PM" at bounding box center [331, 192] width 173 height 22
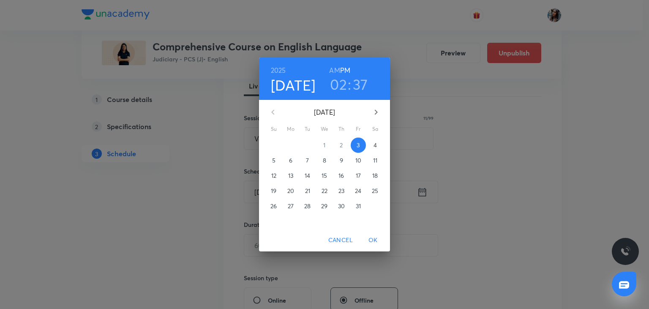
click at [378, 180] on button "18" at bounding box center [375, 175] width 15 height 15
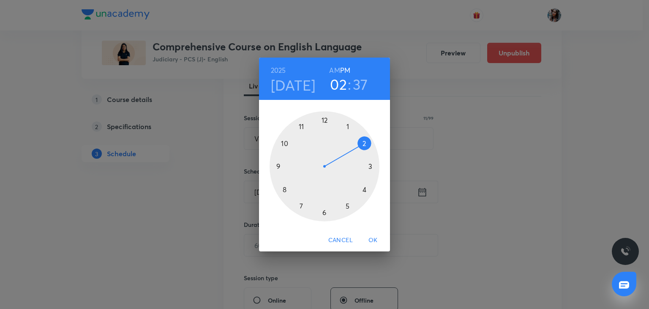
click at [301, 204] on div at bounding box center [325, 166] width 110 height 110
click at [337, 69] on h6 "AM" at bounding box center [334, 70] width 11 height 12
click at [373, 237] on span "OK" at bounding box center [373, 240] width 20 height 11
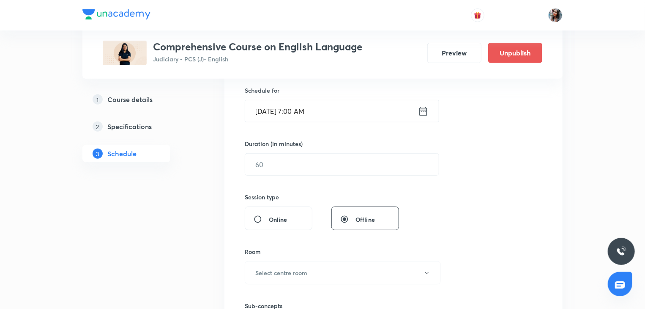
scroll to position [208, 0]
click at [331, 164] on input "text" at bounding box center [342, 164] width 194 height 22
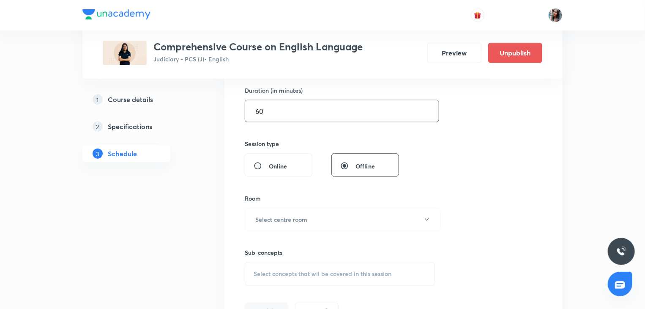
scroll to position [264, 0]
type input "60"
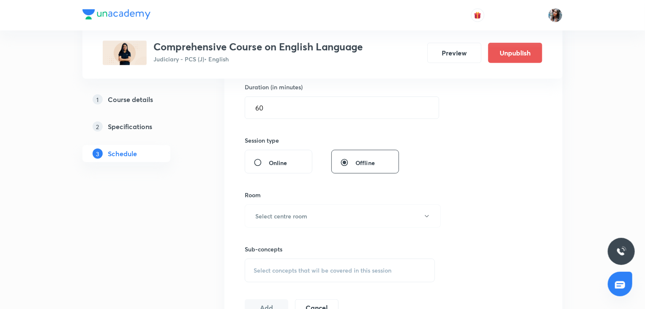
click at [274, 159] on span "Online" at bounding box center [278, 162] width 19 height 9
click at [269, 159] on input "Online" at bounding box center [261, 162] width 15 height 8
radio input "true"
radio input "false"
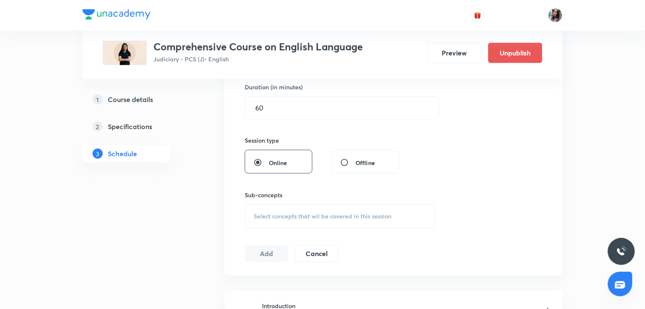
click at [285, 218] on span "Select concepts that wil be covered in this session" at bounding box center [323, 216] width 138 height 7
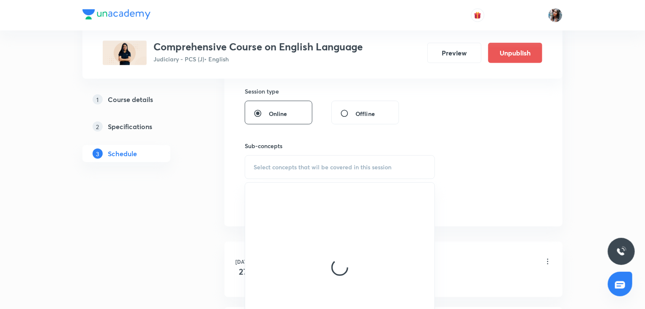
scroll to position [315, 0]
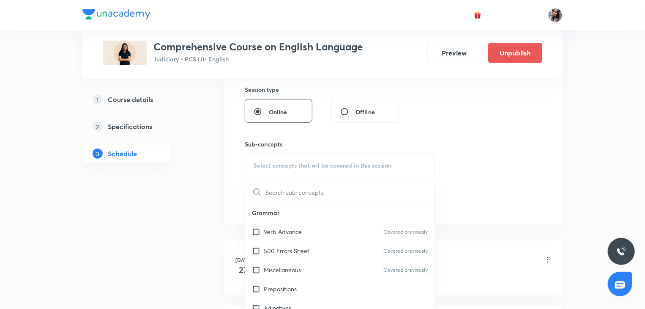
click at [299, 255] on div "500 Errors Sheet Covered previously" at bounding box center [339, 250] width 189 height 19
checkbox input "true"
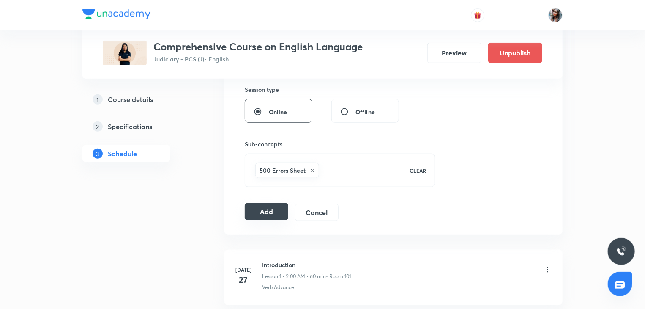
click at [269, 214] on button "Add" at bounding box center [267, 211] width 44 height 17
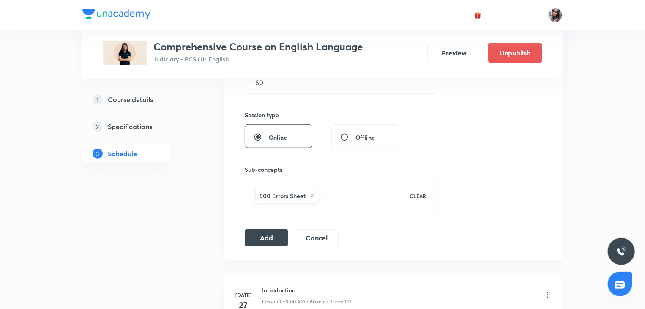
scroll to position [290, 0]
click at [272, 238] on button "Add" at bounding box center [267, 235] width 44 height 17
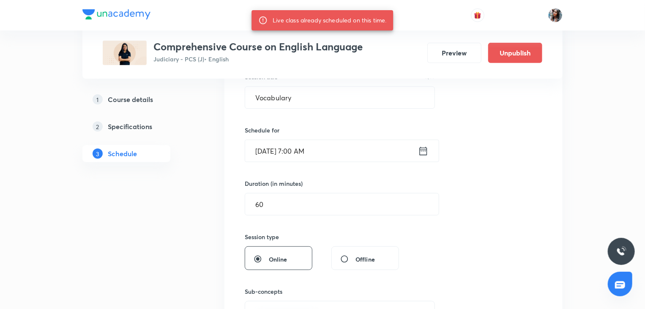
scroll to position [164, 0]
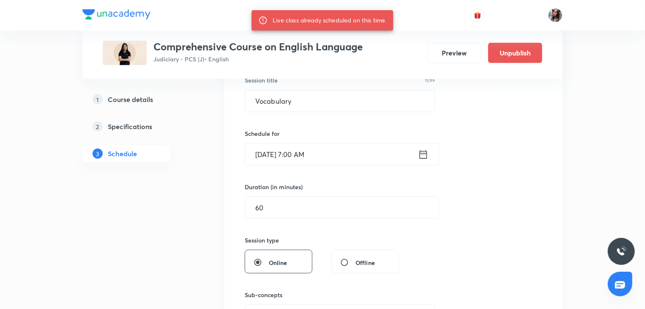
click at [341, 156] on input "[DATE] 7:00 AM" at bounding box center [331, 154] width 173 height 22
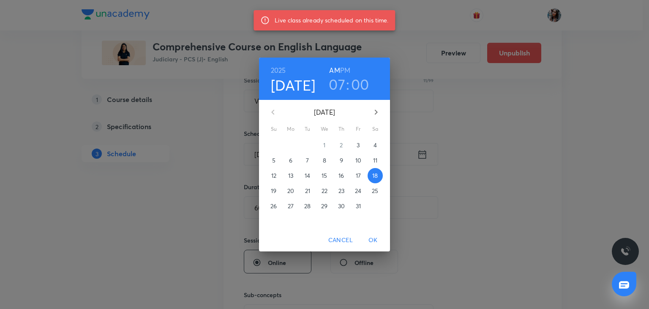
click at [335, 80] on h3 "07" at bounding box center [337, 84] width 16 height 18
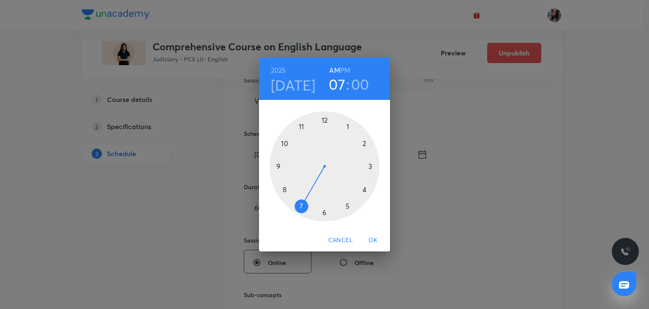
click at [285, 189] on div at bounding box center [325, 166] width 110 height 110
click at [373, 165] on div at bounding box center [325, 166] width 110 height 110
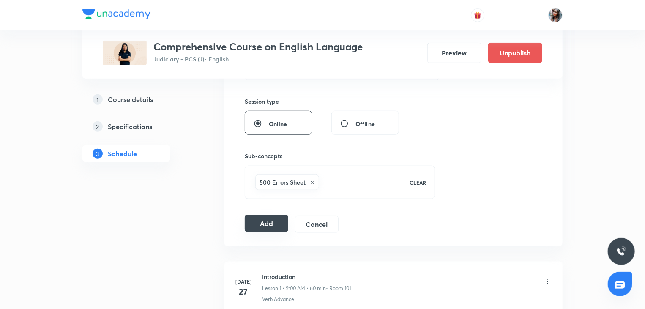
scroll to position [304, 0]
click at [270, 217] on button "Add" at bounding box center [267, 222] width 44 height 17
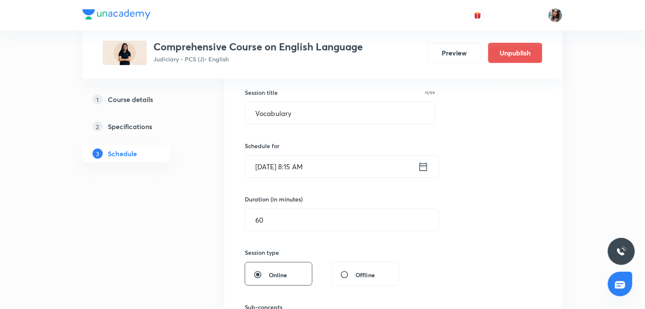
scroll to position [118, 0]
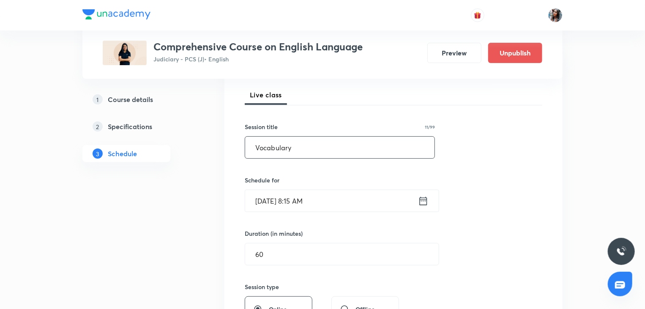
click at [338, 151] on input "Vocabulary" at bounding box center [339, 148] width 189 height 22
type input "V"
paste input "Essay"
type input "Essay"
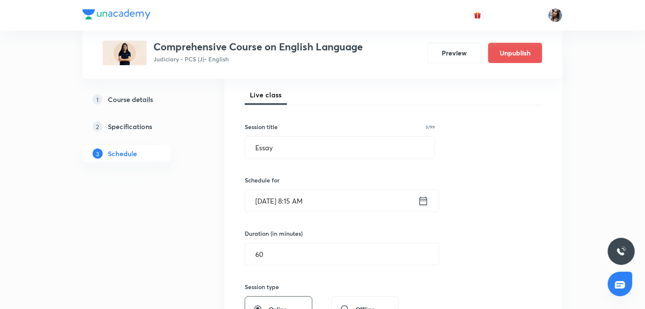
click at [338, 201] on input "[DATE] 8:15 AM" at bounding box center [331, 201] width 173 height 22
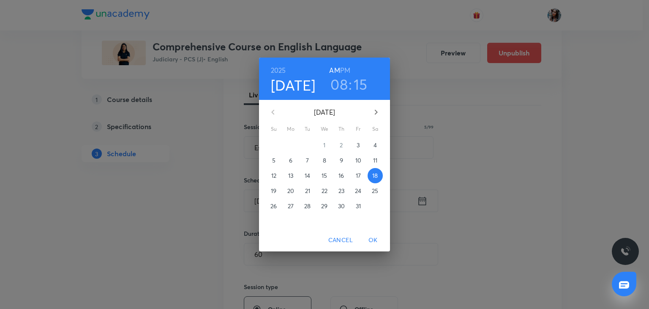
click at [273, 205] on p "26" at bounding box center [274, 206] width 6 height 8
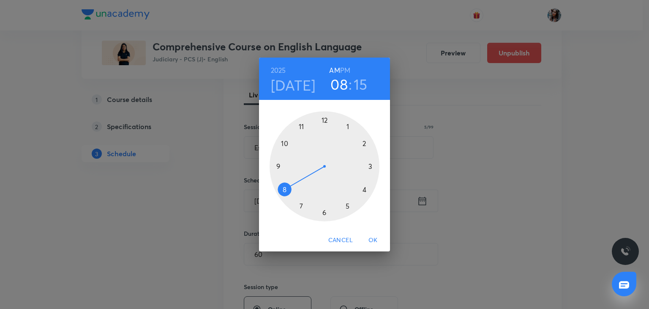
click at [279, 165] on div at bounding box center [325, 166] width 110 height 110
click at [323, 119] on div at bounding box center [325, 166] width 110 height 110
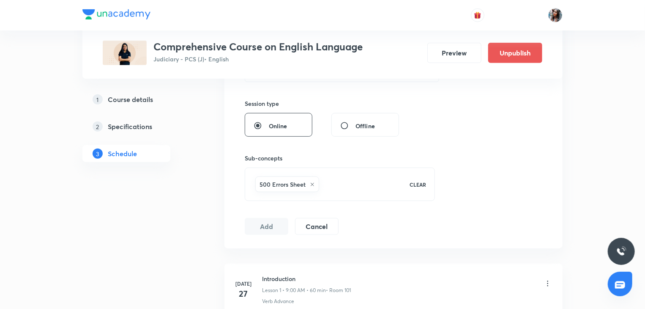
scroll to position [307, 0]
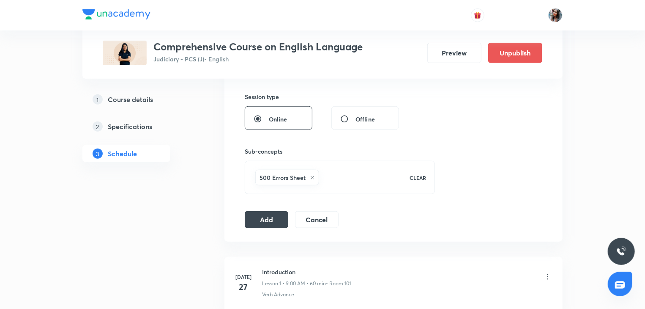
click at [349, 120] on input "Offline" at bounding box center [347, 119] width 15 height 8
radio input "true"
radio input "false"
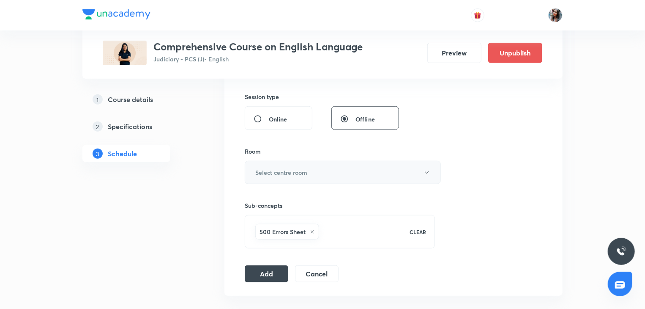
click at [308, 176] on button "Select centre room" at bounding box center [343, 172] width 196 height 23
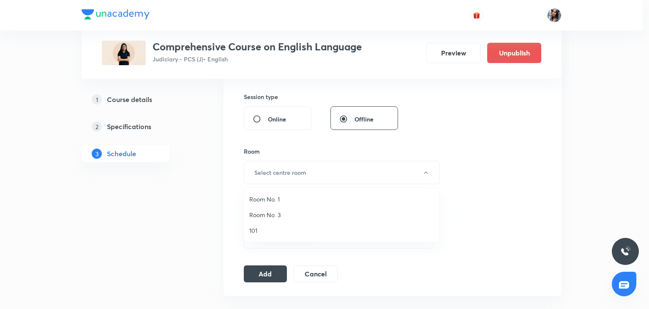
click at [262, 230] on span "101" at bounding box center [341, 230] width 185 height 9
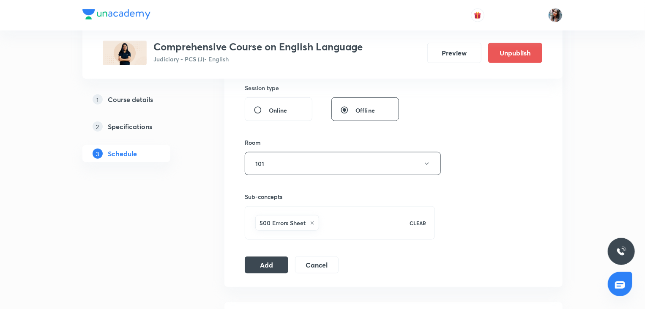
scroll to position [329, 0]
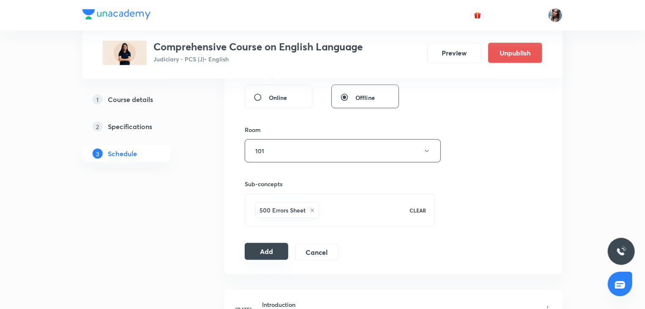
click at [267, 253] on button "Add" at bounding box center [267, 251] width 44 height 17
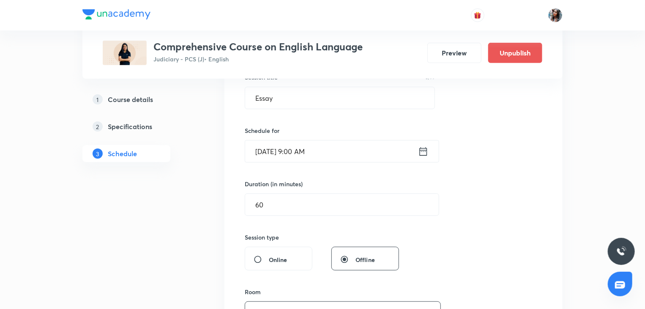
scroll to position [167, 0]
click at [348, 149] on input "[DATE] 9:00 AM" at bounding box center [331, 152] width 173 height 22
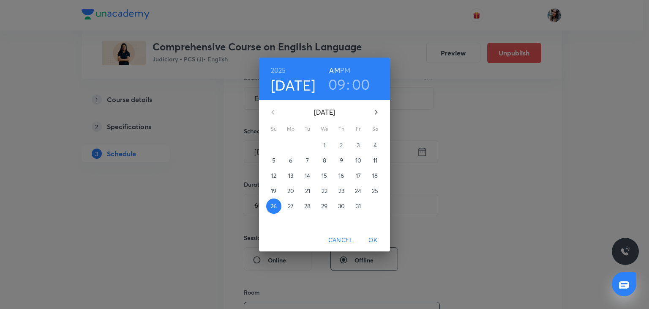
click at [338, 82] on h3 "09" at bounding box center [338, 84] width 18 height 18
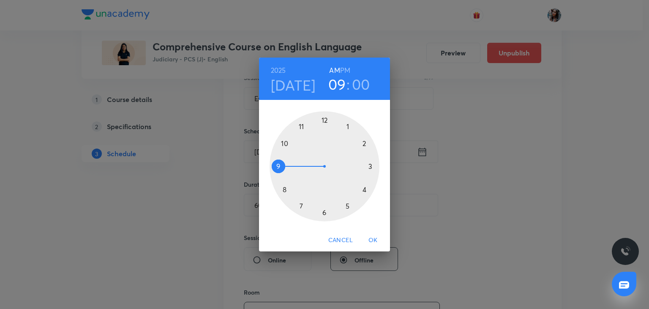
click at [285, 142] on div at bounding box center [325, 166] width 110 height 110
click at [371, 164] on div at bounding box center [325, 166] width 110 height 110
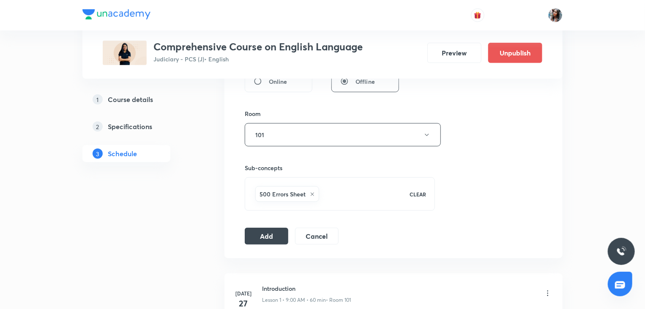
scroll to position [348, 0]
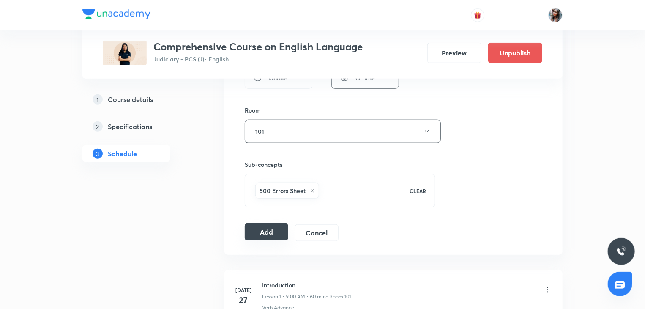
click at [267, 231] on button "Add" at bounding box center [267, 231] width 44 height 17
